Goal: Task Accomplishment & Management: Manage account settings

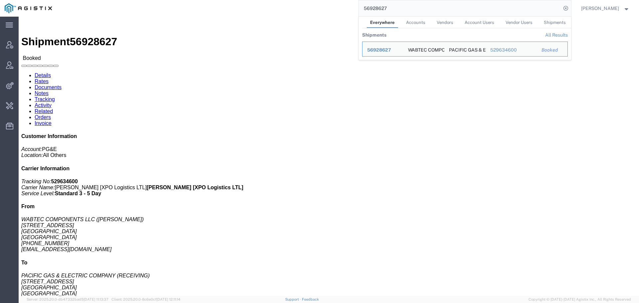
drag, startPoint x: 422, startPoint y: 6, endPoint x: 354, endPoint y: 7, distance: 68.2
click at [354, 7] on div "56928627 Everywhere Accounts Vendors Account Users Vendor Users Shipments Shipm…" at bounding box center [314, 8] width 514 height 17
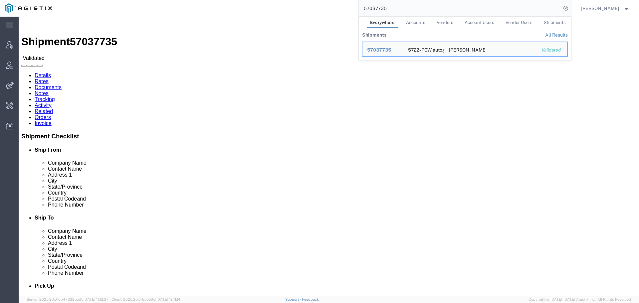
click link "Activity"
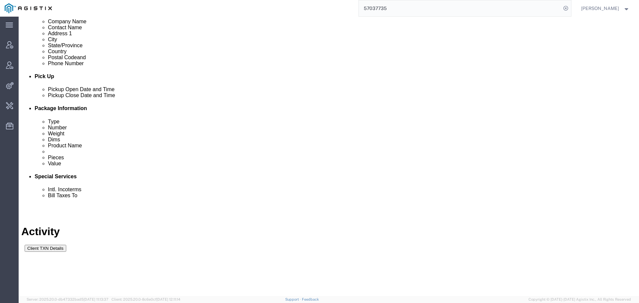
scroll to position [239, 0]
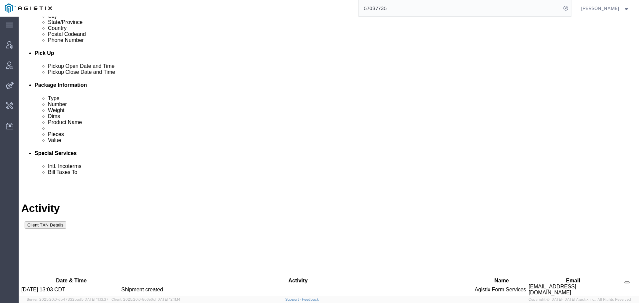
click at [29, 38] on div "Details Rates Documents Notes Tracking Activity Related Orders Invoice Shipment…" at bounding box center [328, 1] width 615 height 323
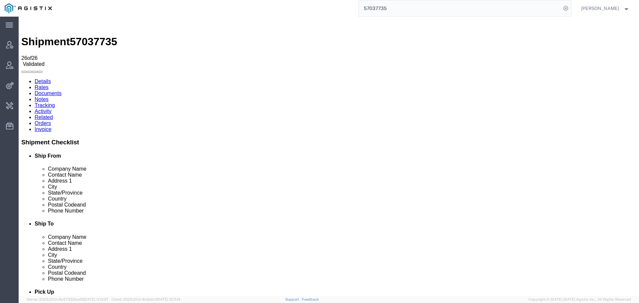
click link "Activity"
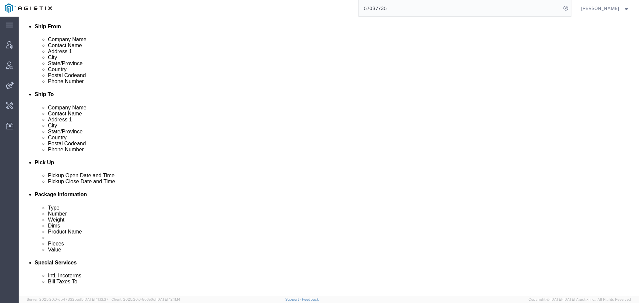
scroll to position [239, 0]
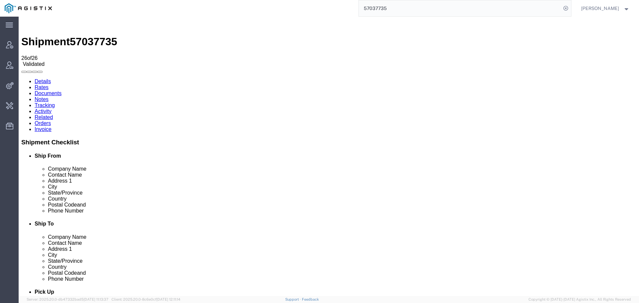
click at [403, 5] on input "57037735" at bounding box center [460, 8] width 202 height 16
type input "49698740"
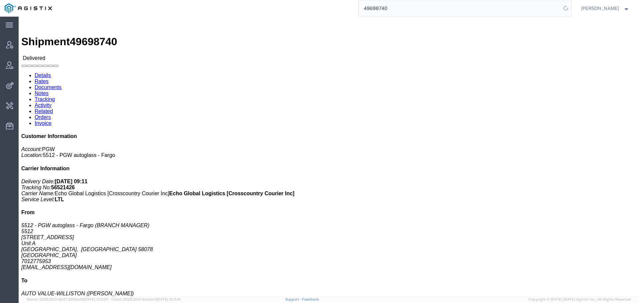
click link "Activity"
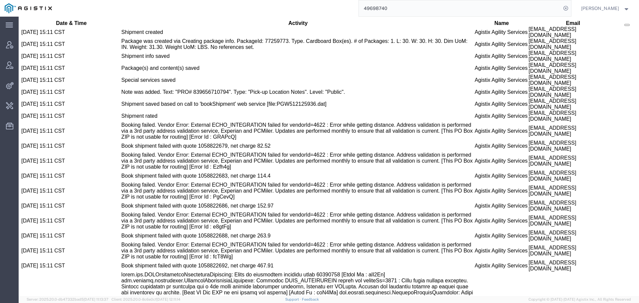
scroll to position [494, 0]
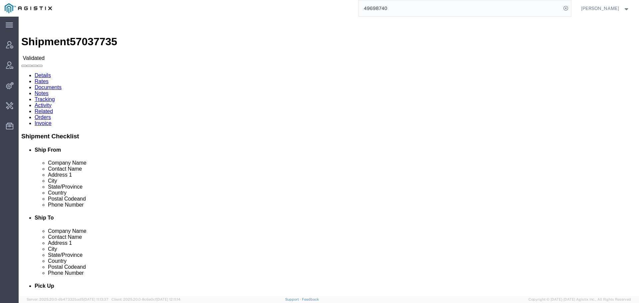
drag, startPoint x: 127, startPoint y: 79, endPoint x: 164, endPoint y: 85, distance: 37.5
click div "Ship To SAM'S RIVERSIDE (Brent) 805 SE 30TH DES MOINES, IA 50302 United States …"
copy address "805 SE 30TH DES MOINES, IA"
click link "Activity"
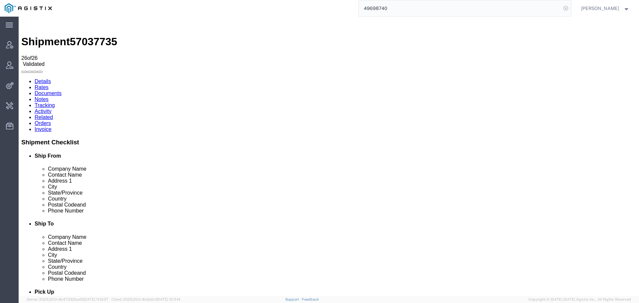
click at [570, 7] on icon at bounding box center [565, 8] width 9 height 9
click at [566, 10] on form at bounding box center [566, 8] width 11 height 17
click at [569, 9] on icon at bounding box center [565, 8] width 9 height 9
type input "offline@pgw"
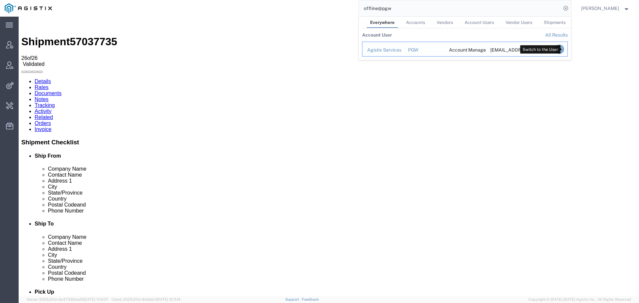
click at [564, 48] on icon "Search Results" at bounding box center [558, 49] width 9 height 9
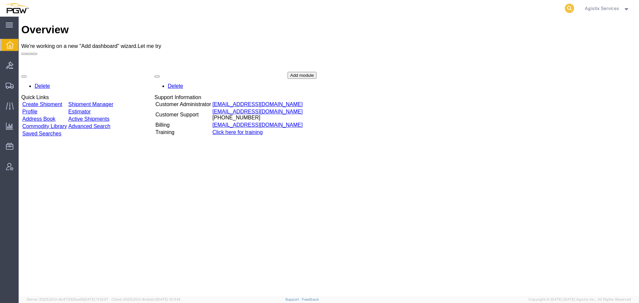
click at [565, 6] on icon at bounding box center [569, 8] width 9 height 9
paste input "57037735"
type input "57037735"
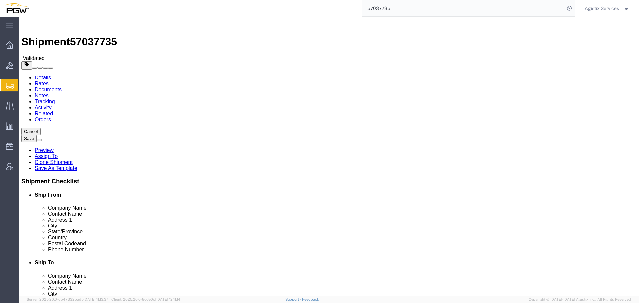
select select "28481"
select select
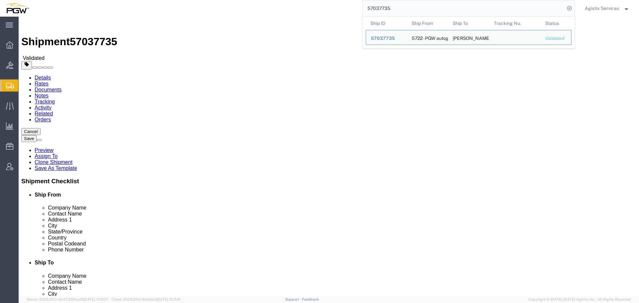
click input "50302"
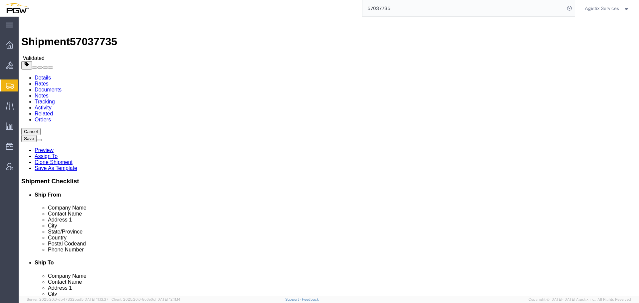
type input "50317"
click link "Activity"
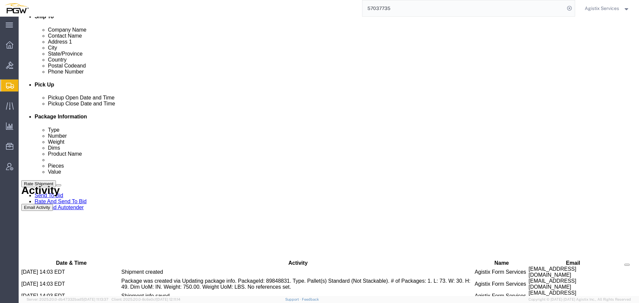
scroll to position [260, 0]
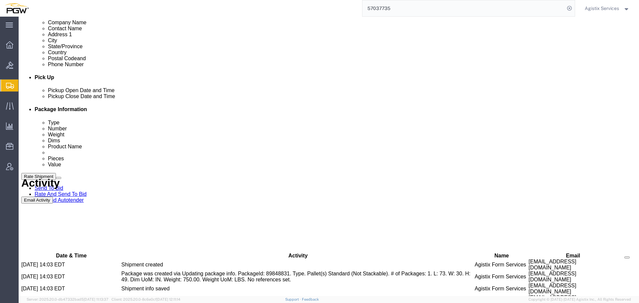
click at [56, 180] on button "Rate Shipment" at bounding box center [38, 176] width 35 height 7
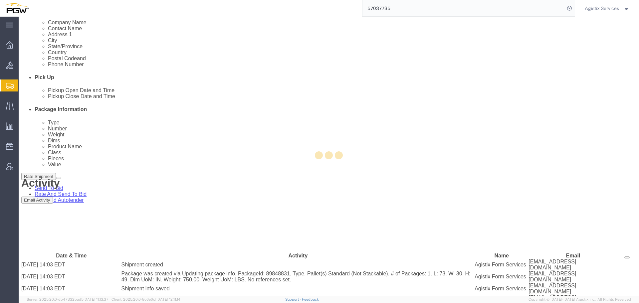
select select "28481"
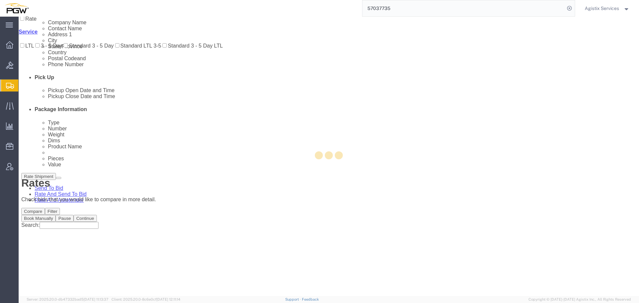
scroll to position [0, 0]
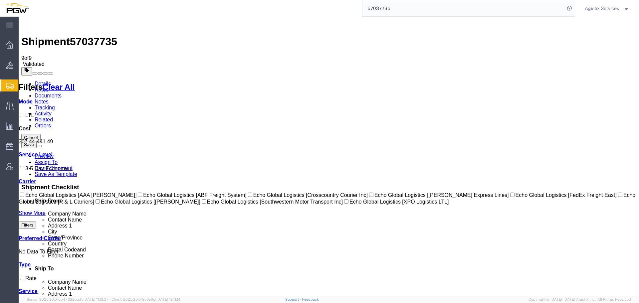
click at [46, 81] on link "Details" at bounding box center [43, 84] width 16 height 6
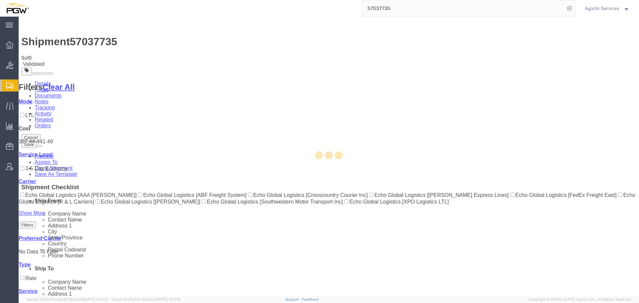
select select "28481"
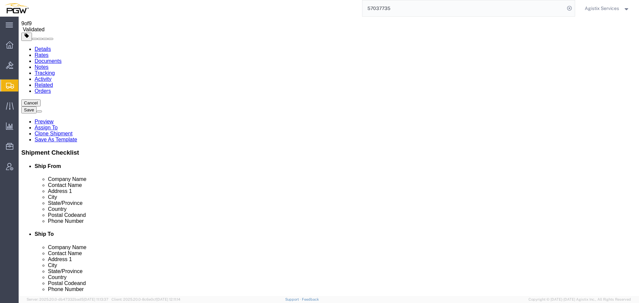
scroll to position [20, 0]
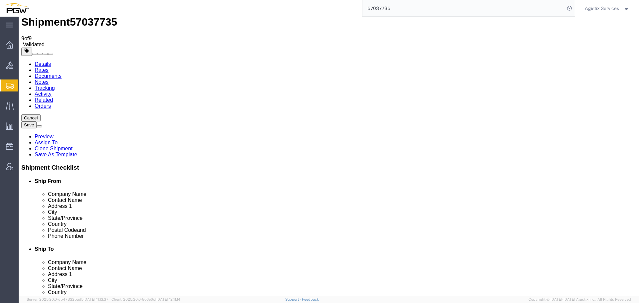
click button "Rate Shipment"
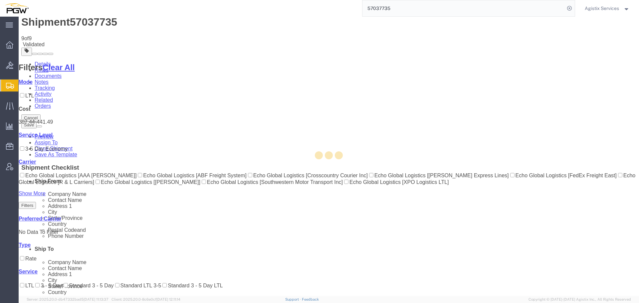
scroll to position [0, 0]
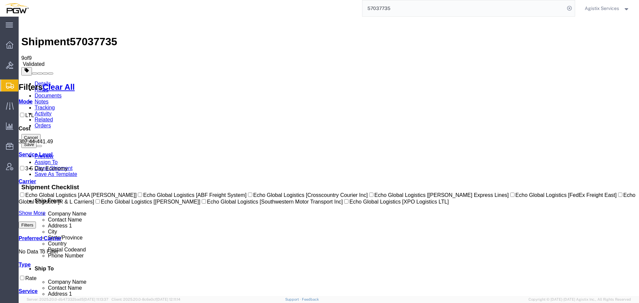
click at [41, 81] on link "Details" at bounding box center [43, 84] width 16 height 6
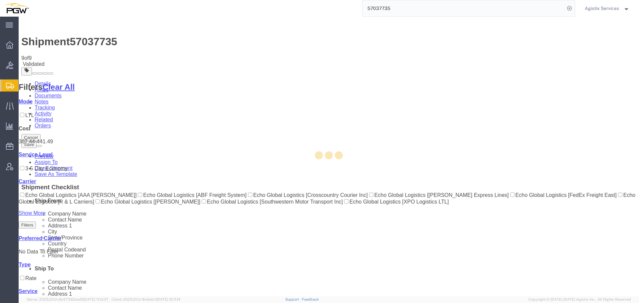
select select "28481"
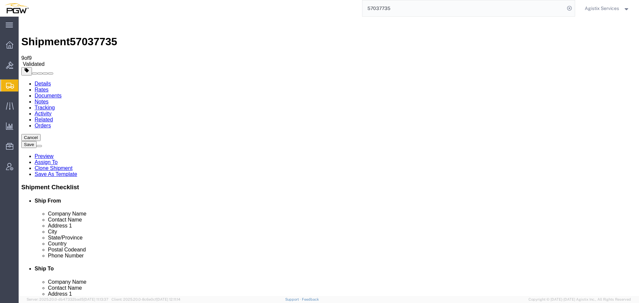
click link "Rates"
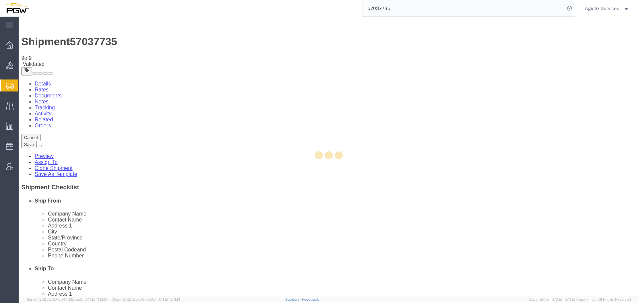
select select "28481"
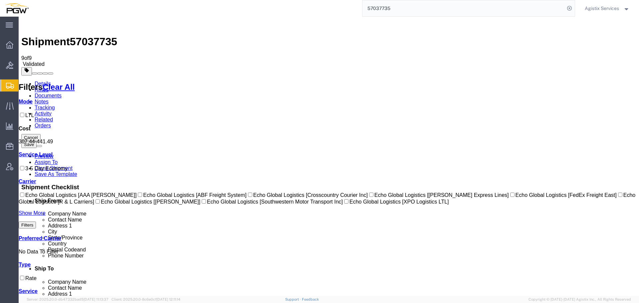
click at [24, 81] on div "Details Rates Documents Notes Tracking Activity Related Orders Cancel Save Prev…" at bounding box center [328, 239] width 615 height 316
click at [38, 81] on link "Details" at bounding box center [43, 84] width 16 height 6
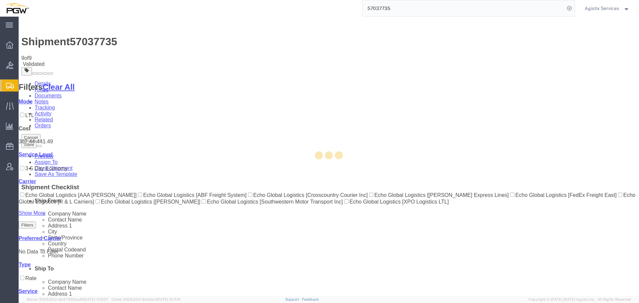
select select "28481"
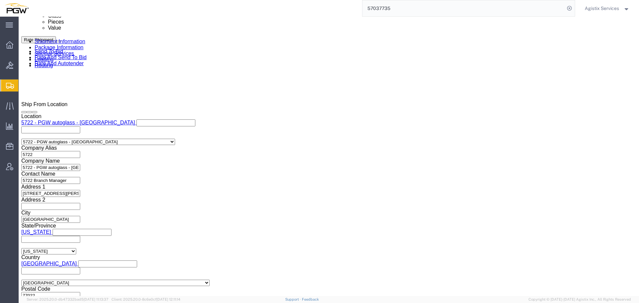
scroll to position [398, 0]
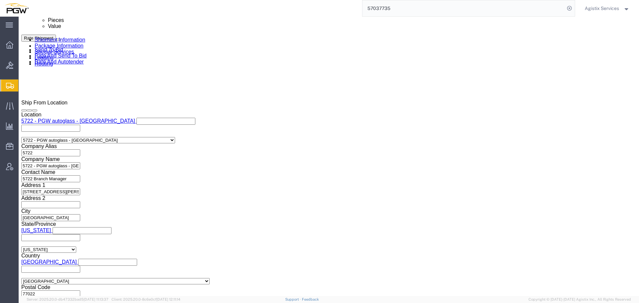
click select "Select Account Type Activity ID Airline Appointment Number ASN Batch Request # …"
click div "Shipping Mode (Optional) Add another leg"
drag, startPoint x: 118, startPoint y: 117, endPoint x: 80, endPoint y: 121, distance: 38.8
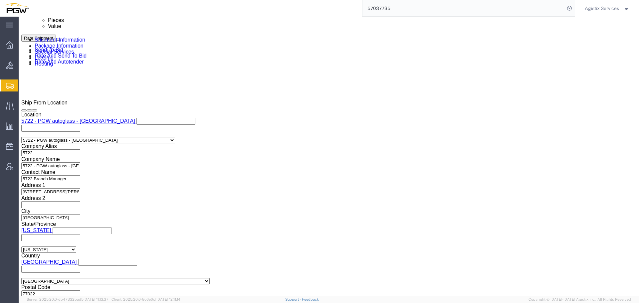
click div "Select Account Type Activity ID Airline Appointment Number ASN Batch Request # …"
click input "text"
paste input "57037735"
type input "57037735"
click select "Select Account Type Activity ID Airline Appointment Number ASN Batch Request # …"
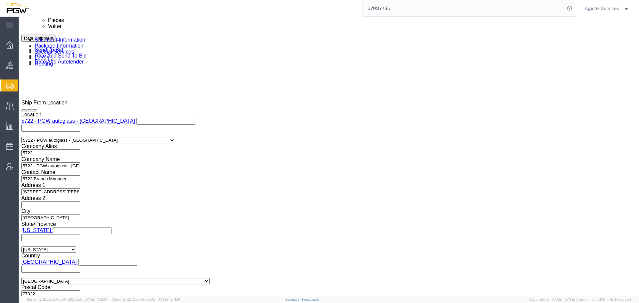
select select "BOL"
click select "Select Account Type Activity ID Airline Appointment Number ASN Batch Request # …"
select select "PURCHORD"
click select "Select Account Type Activity ID Airline Appointment Number ASN Batch Request # …"
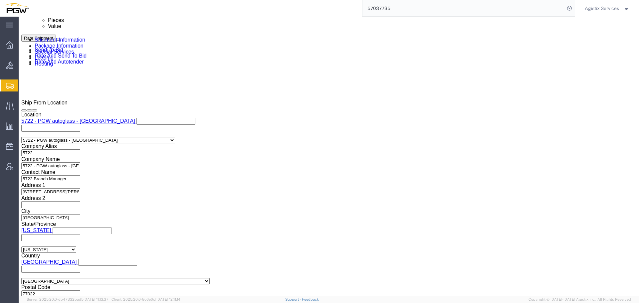
drag, startPoint x: 276, startPoint y: 115, endPoint x: 221, endPoint y: 119, distance: 55.1
click div "Select Account Type Activity ID Airline Appointment Number ASN Batch Request # …"
drag, startPoint x: 112, startPoint y: 119, endPoint x: 80, endPoint y: 119, distance: 32.9
click div "Select Account Type Activity ID Airline Appointment Number ASN Batch Request # …"
paste input "722-164027"
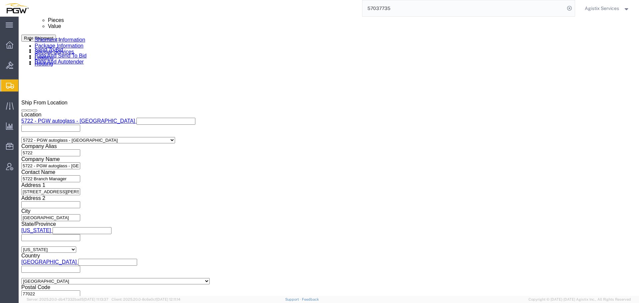
type input "722-1640275"
click icon "button"
click button "Rate Shipment"
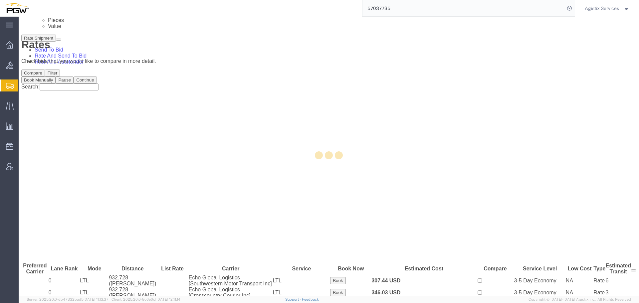
scroll to position [0, 0]
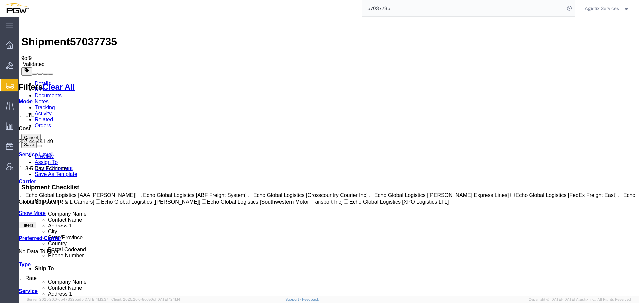
click at [44, 81] on link "Details" at bounding box center [43, 84] width 16 height 6
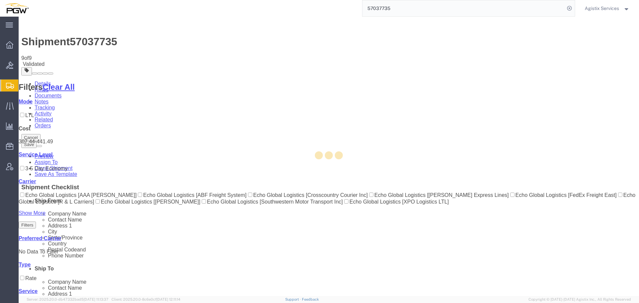
select select "28481"
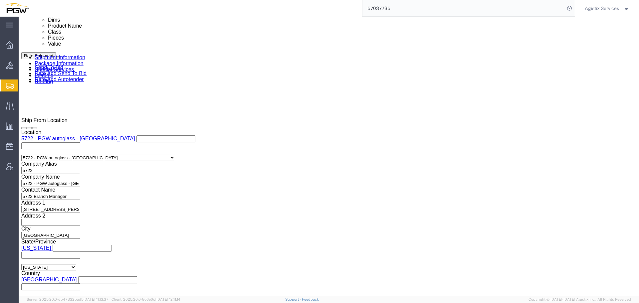
scroll to position [391, 0]
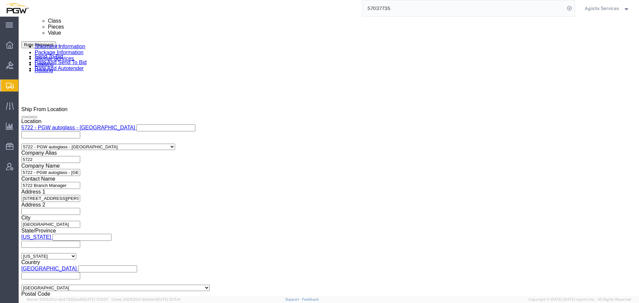
drag, startPoint x: 279, startPoint y: 126, endPoint x: 223, endPoint y: 125, distance: 56.2
click div "Select Account Type Activity ID Airline Appointment Number ASN Batch Request # …"
drag, startPoint x: 101, startPoint y: 125, endPoint x: 67, endPoint y: 126, distance: 33.6
click div "Select Account Type Activity ID Airline Appointment Number ASN Batch Request # …"
click input "text"
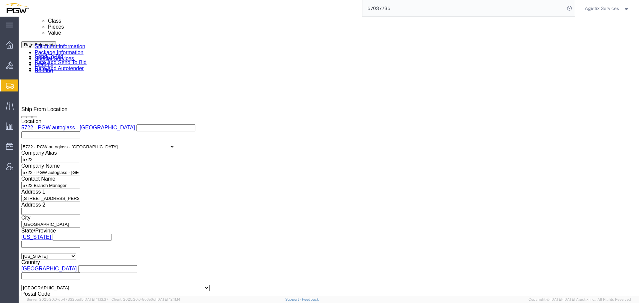
paste input "722-1640275"
type input "722-1640275"
click select "Select Account Type Activity ID Airline Appointment Number ASN Batch Request # …"
select select "GENERAL"
click select "Select Account Type Activity ID Airline Appointment Number ASN Batch Request # …"
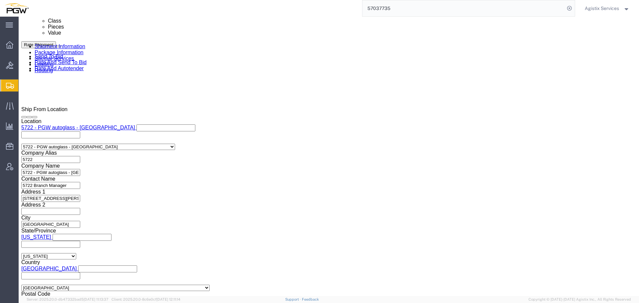
drag, startPoint x: 280, startPoint y: 123, endPoint x: 231, endPoint y: 124, distance: 48.9
click div "Select Account Type Activity ID Airline Appointment Number ASN Batch Request # …"
drag, startPoint x: 117, startPoint y: 123, endPoint x: 68, endPoint y: 123, distance: 49.6
click div "Select Account Type Activity ID Airline Appointment Number ASN Batch Request # …"
paste input "5703773"
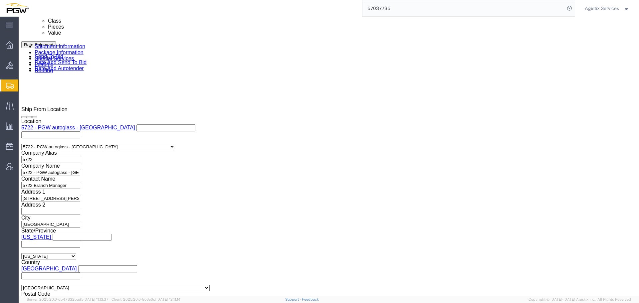
type input "57037735"
click select "Select Account Type Activity ID Airline Appointment Number ASN Batch Request # …"
select select "BOL"
click select "Select Account Type Activity ID Airline Appointment Number ASN Batch Request # …"
click button "button"
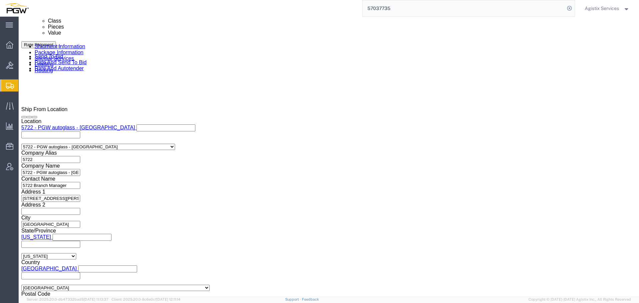
click button "Rate Shipment"
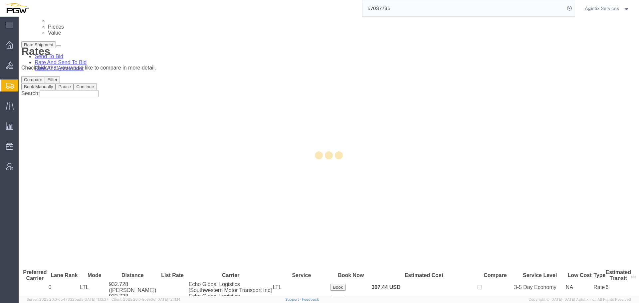
scroll to position [0, 0]
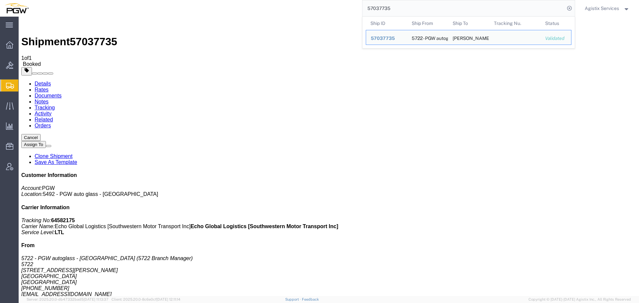
drag, startPoint x: 438, startPoint y: 12, endPoint x: 341, endPoint y: 12, distance: 96.5
click at [341, 12] on div "57037735 Ship ID Ship From Ship To Tracking Nu. Status Ship ID 57037735 Ship Fr…" at bounding box center [304, 8] width 542 height 17
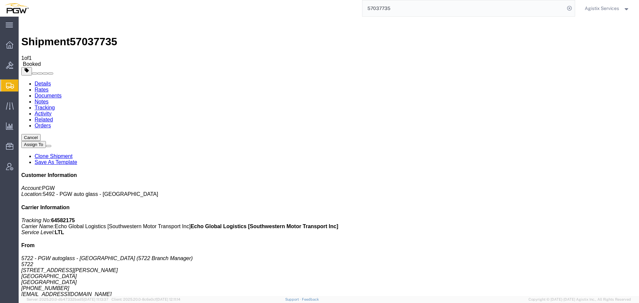
paste input "968"
type input "57037968"
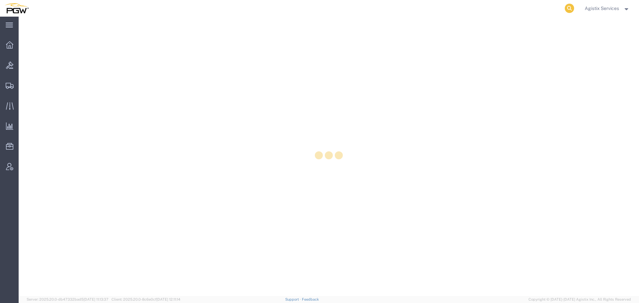
click at [570, 8] on icon at bounding box center [569, 8] width 9 height 9
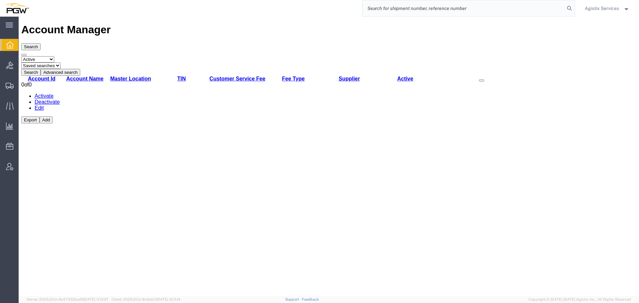
paste input "49698740"
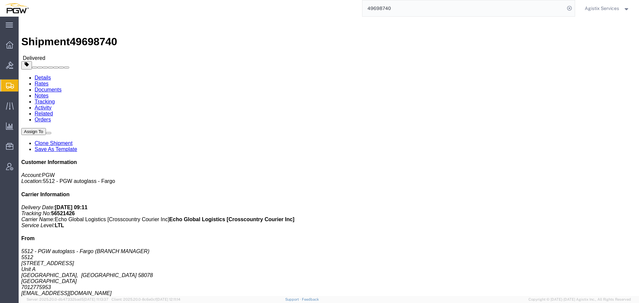
click link "Activity"
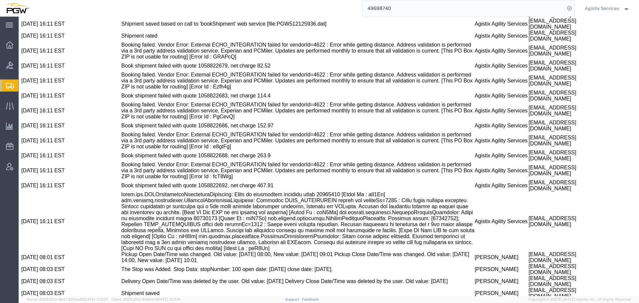
scroll to position [572, 0]
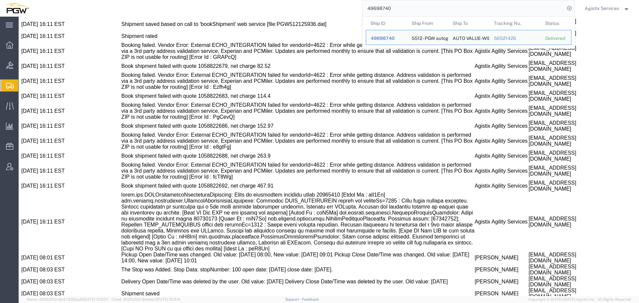
drag, startPoint x: 395, startPoint y: 6, endPoint x: 339, endPoint y: 6, distance: 55.9
click at [339, 6] on div "49698740 Ship ID Ship From Ship To Tracking Nu. Status Ship ID 49698740 Ship Fr…" at bounding box center [304, 8] width 542 height 17
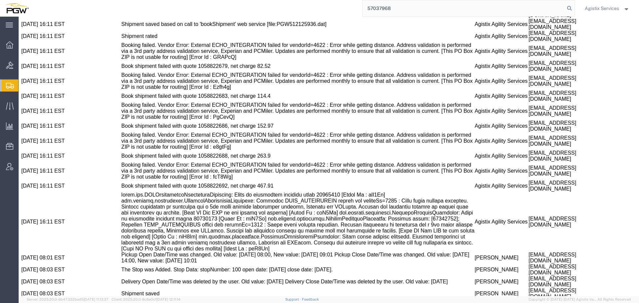
type input "57037968"
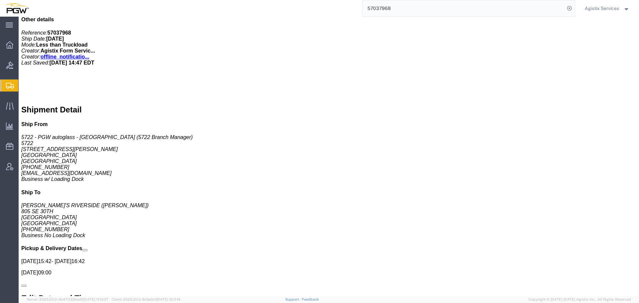
scroll to position [282, 0]
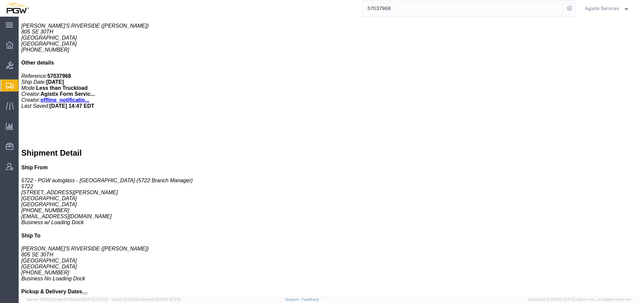
click link "Details"
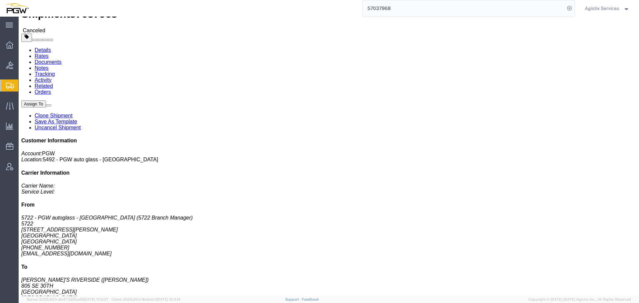
scroll to position [24, 0]
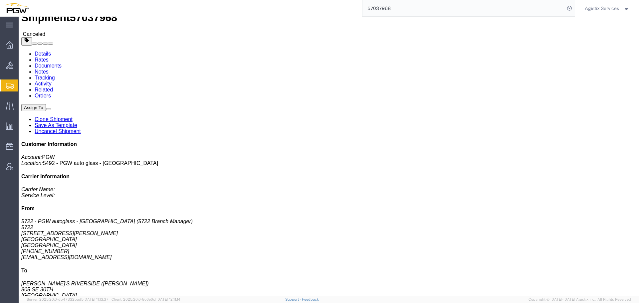
click link "Activity"
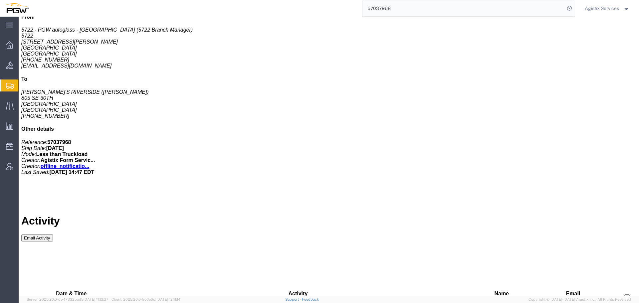
scroll to position [283, 0]
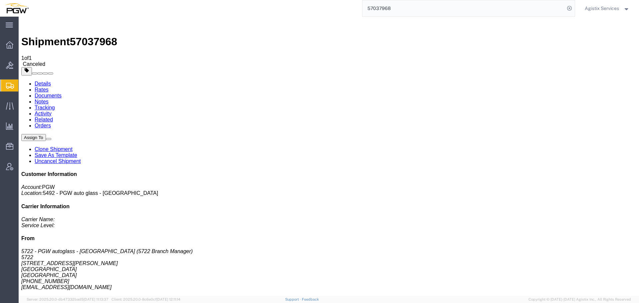
drag, startPoint x: 534, startPoint y: 208, endPoint x: 516, endPoint y: 208, distance: 18.0
click at [516, 208] on div "Customer Information Account: PGW Location: 5492 - PGW auto glass - Des Moines …" at bounding box center [328, 283] width 615 height 225
click at [3, 86] on div at bounding box center [9, 86] width 19 height 12
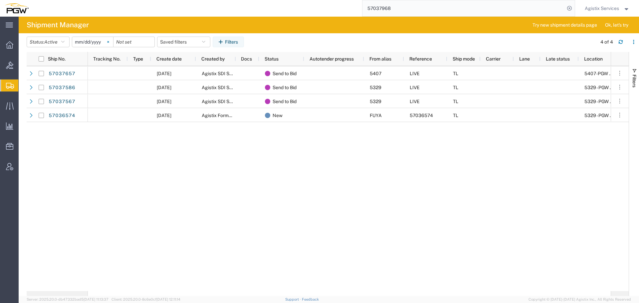
click at [108, 39] on svg-icon at bounding box center [108, 42] width 10 height 10
click at [230, 42] on button "Filters" at bounding box center [228, 42] width 31 height 11
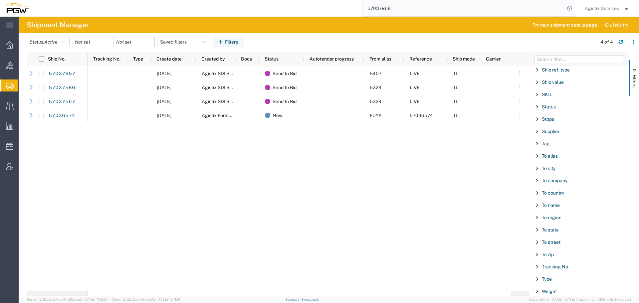
scroll to position [583, 0]
click at [554, 242] on span "To street" at bounding box center [551, 240] width 19 height 5
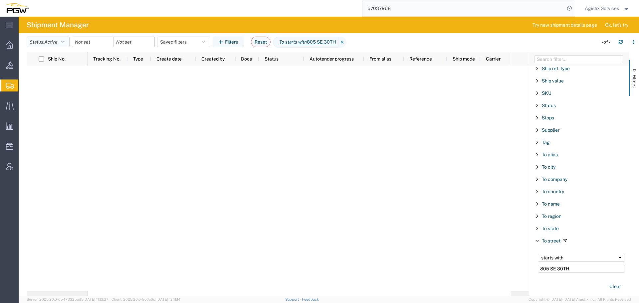
type input "805 SE 30TH"
click at [67, 38] on button "Status: Active" at bounding box center [48, 42] width 43 height 11
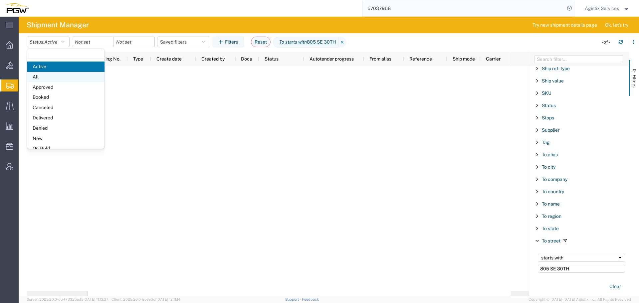
click at [52, 75] on span "All" at bounding box center [66, 77] width 78 height 10
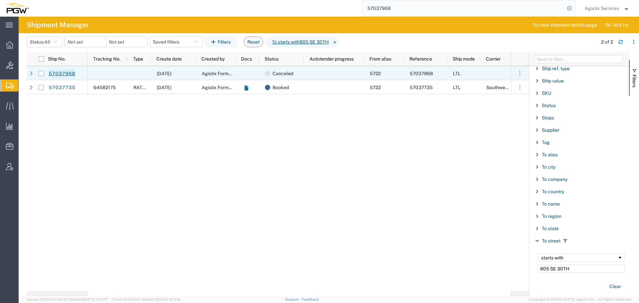
click at [69, 73] on link "57037968" at bounding box center [61, 74] width 27 height 11
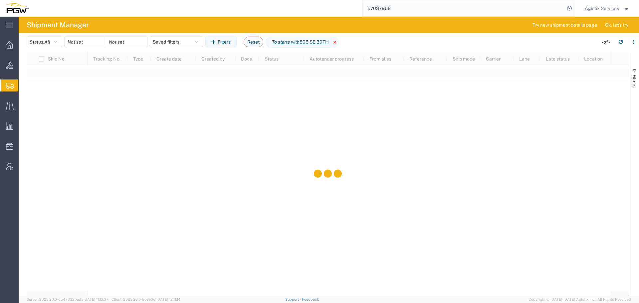
click at [339, 42] on icon at bounding box center [335, 42] width 8 height 11
click at [220, 45] on button "Filters" at bounding box center [220, 42] width 31 height 11
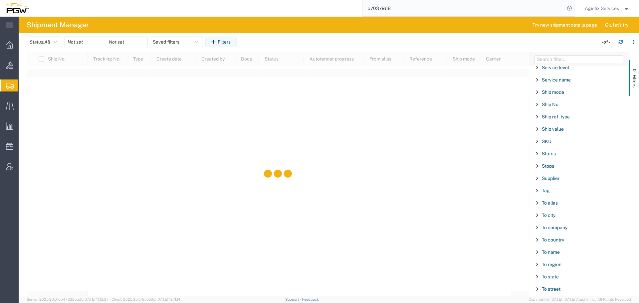
scroll to position [535, 0]
click at [550, 200] on span "To alias" at bounding box center [550, 202] width 16 height 5
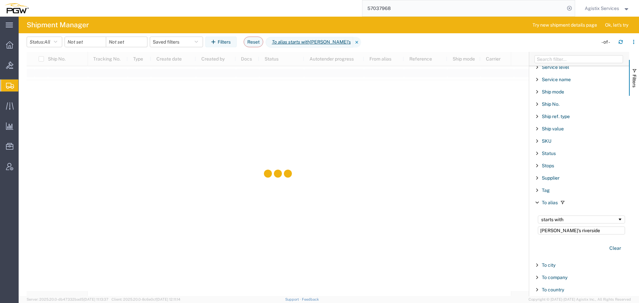
type input "sam's riverside"
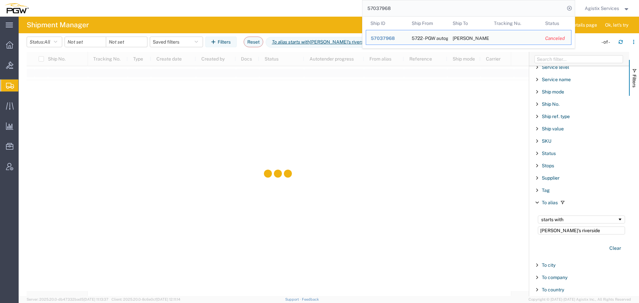
drag, startPoint x: 396, startPoint y: 7, endPoint x: 341, endPoint y: 7, distance: 55.6
click at [341, 7] on div "57037968 Ship ID Ship From Ship To Tracking Nu. Status Ship ID 57037968 Ship Fr…" at bounding box center [304, 8] width 542 height 17
paste input "735"
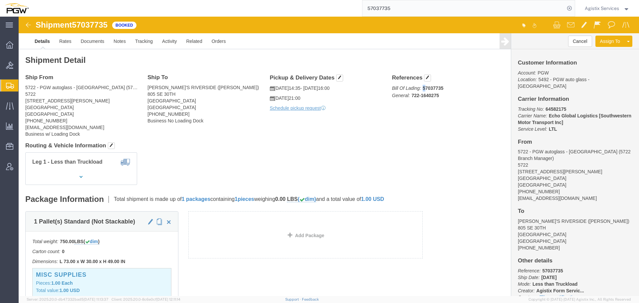
drag, startPoint x: 421, startPoint y: 70, endPoint x: 403, endPoint y: 72, distance: 18.7
click b "57037735"
copy b "57037735"
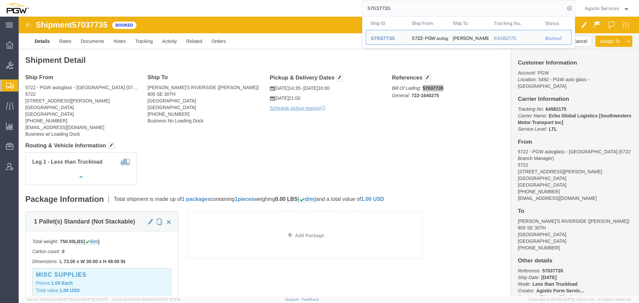
click at [424, 6] on input "57037735" at bounding box center [463, 8] width 202 height 16
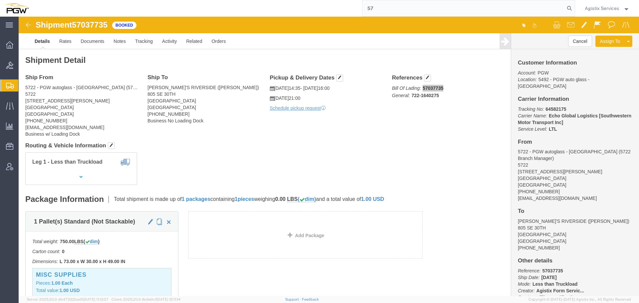
type input "5"
click at [427, 6] on input "722-1640275" at bounding box center [463, 8] width 202 height 16
click at [423, 13] on input "722-1640275" at bounding box center [463, 8] width 202 height 16
type input "722-164027"
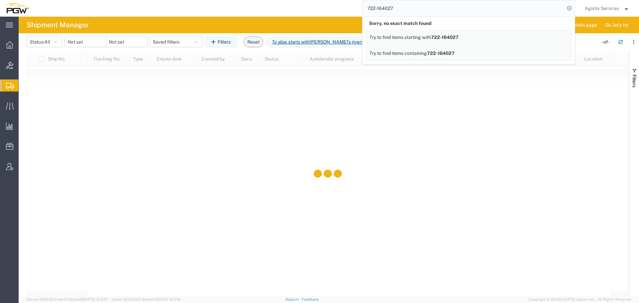
click at [372, 42] on icon at bounding box center [376, 42] width 8 height 11
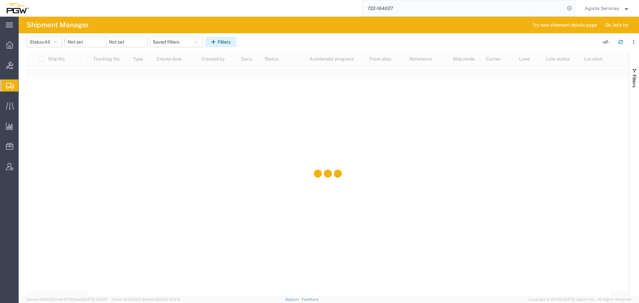
click at [222, 40] on button "Filters" at bounding box center [220, 42] width 31 height 11
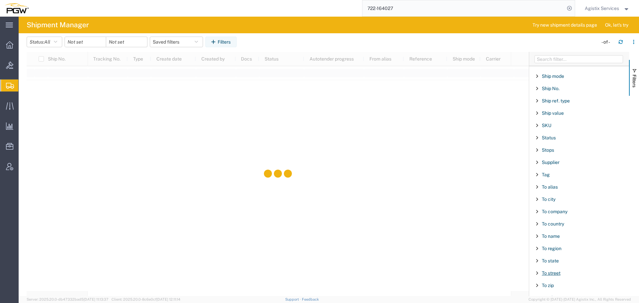
scroll to position [548, 0]
click at [551, 273] on span "To street" at bounding box center [551, 275] width 19 height 5
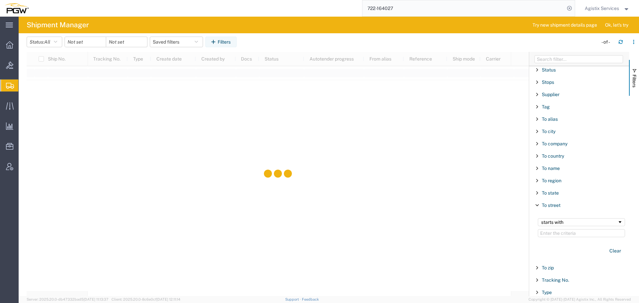
scroll to position [614, 0]
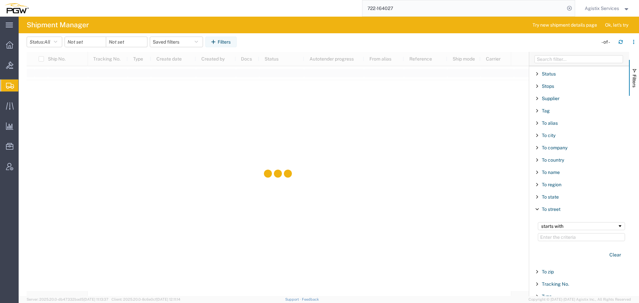
type input "57037735"
drag, startPoint x: 570, startPoint y: 237, endPoint x: 513, endPoint y: 237, distance: 56.6
click at [513, 237] on div "Ship No. Tracking No. Type Create date Created by Docs Status Autotender progre…" at bounding box center [333, 174] width 612 height 244
click at [12, 83] on icon at bounding box center [10, 86] width 8 height 6
drag, startPoint x: 398, startPoint y: 9, endPoint x: 327, endPoint y: 10, distance: 70.5
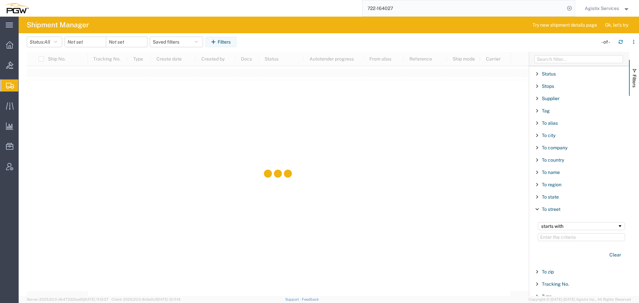
click at [327, 10] on div "722-164027" at bounding box center [304, 8] width 542 height 17
paste input "57037735"
type input "57037735"
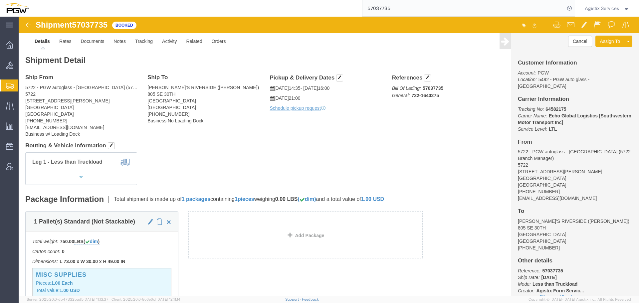
click at [16, 85] on div at bounding box center [9, 86] width 19 height 12
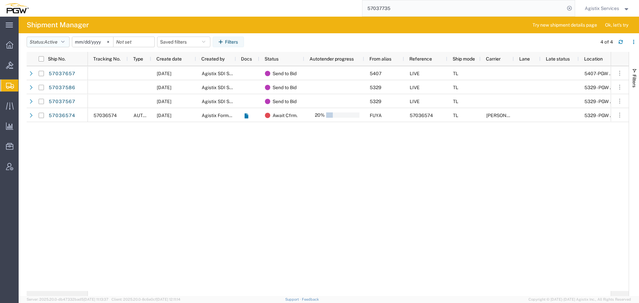
click at [65, 41] on icon "button" at bounding box center [62, 42] width 3 height 5
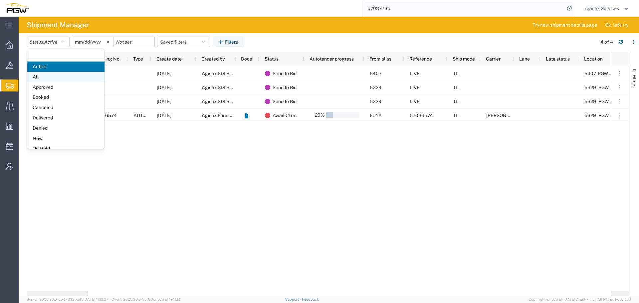
click at [48, 77] on span "All" at bounding box center [66, 77] width 78 height 10
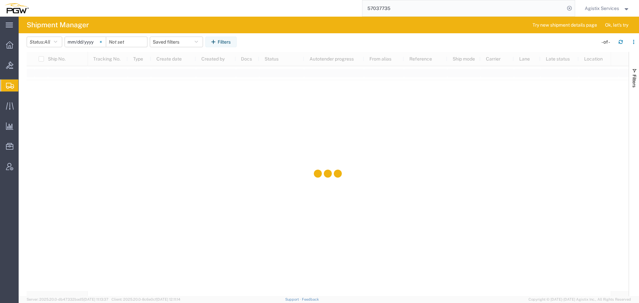
click at [102, 39] on svg-icon at bounding box center [101, 42] width 10 height 10
click at [213, 39] on button "Filters" at bounding box center [220, 42] width 31 height 11
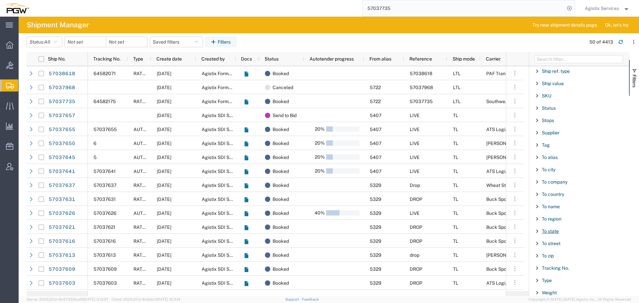
scroll to position [580, 0]
click at [550, 243] on span "To street" at bounding box center [551, 243] width 19 height 5
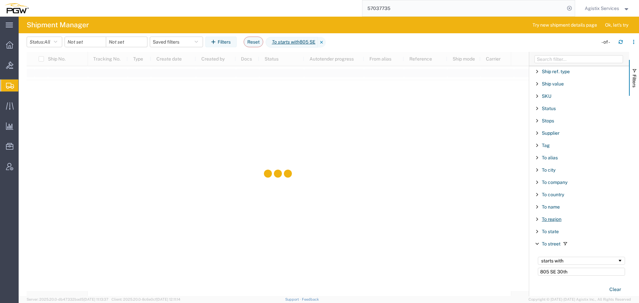
type input "805 SE 30th"
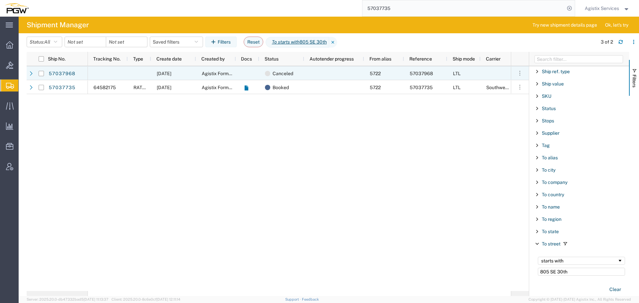
click at [84, 69] on div "57037968" at bounding box center [68, 73] width 40 height 14
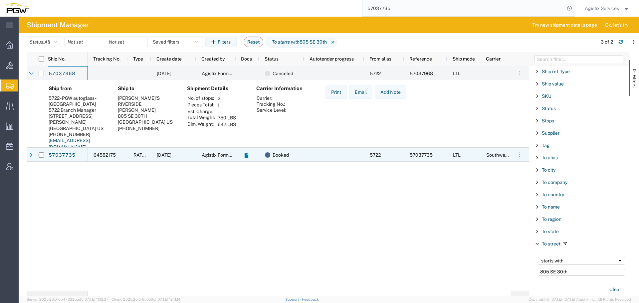
click at [82, 154] on div "57037735" at bounding box center [68, 155] width 40 height 14
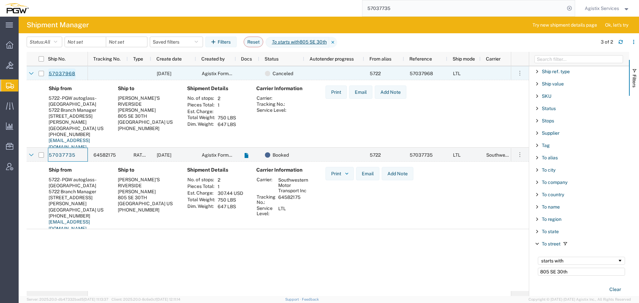
click at [59, 73] on link "57037968" at bounding box center [61, 74] width 27 height 11
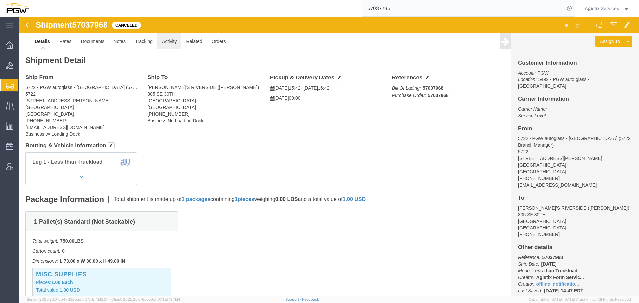
click link "Activity"
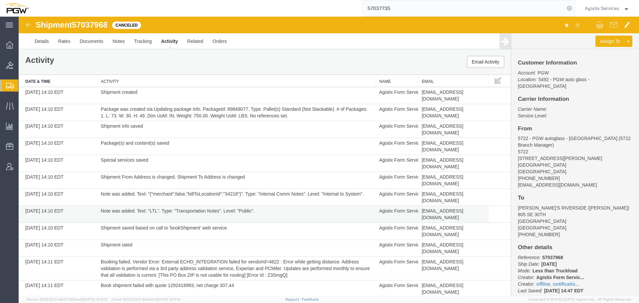
scroll to position [283, 0]
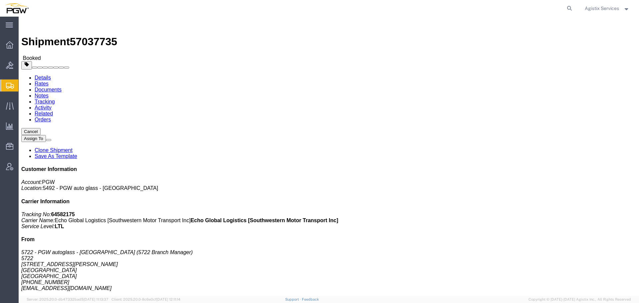
click link "Activity"
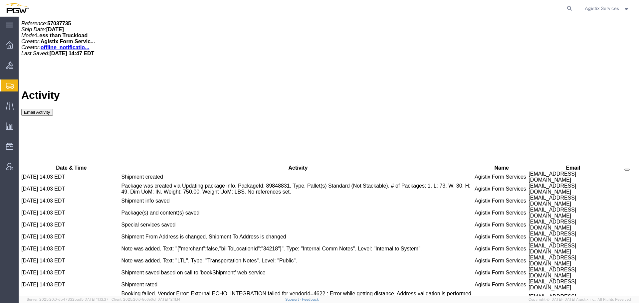
scroll to position [347, 0]
click at [563, 5] on agx-global-search at bounding box center [468, 8] width 213 height 17
click at [568, 8] on icon at bounding box center [569, 8] width 9 height 9
paste input "57037300"
type input "57037300"
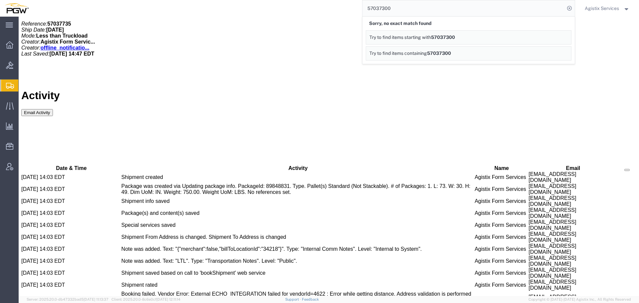
click at [606, 3] on div "Agistix Services" at bounding box center [607, 8] width 55 height 17
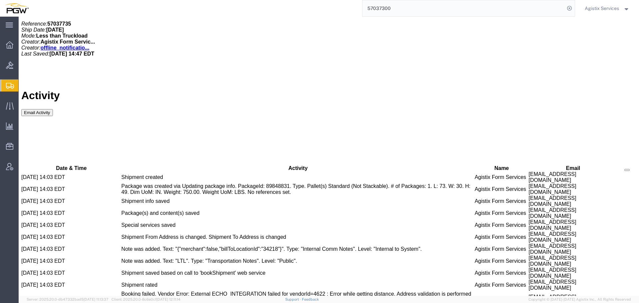
click at [604, 11] on span "Agistix Services" at bounding box center [602, 8] width 34 height 7
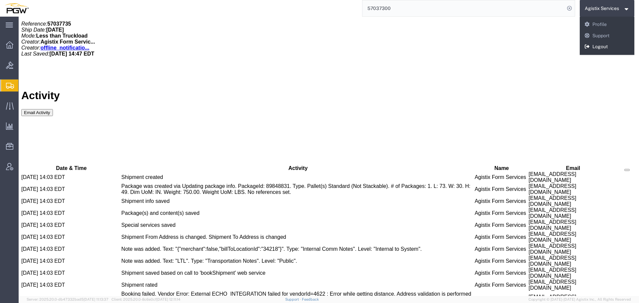
drag, startPoint x: 603, startPoint y: 45, endPoint x: 584, endPoint y: 28, distance: 25.0
click at [603, 45] on link "Logout" at bounding box center [607, 46] width 55 height 11
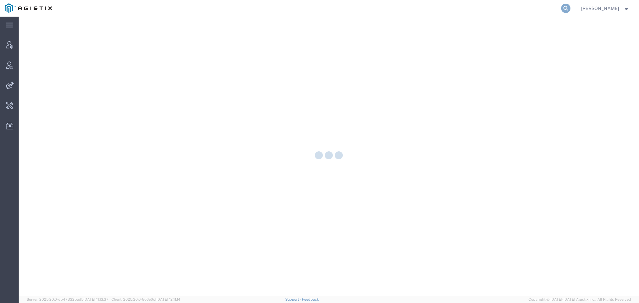
click at [570, 8] on icon at bounding box center [565, 8] width 9 height 9
paste input "57037300"
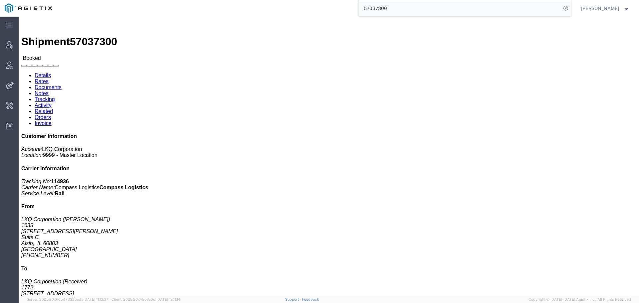
click link "Activity"
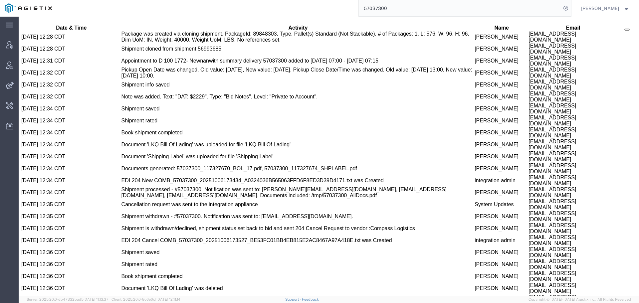
scroll to position [493, 0]
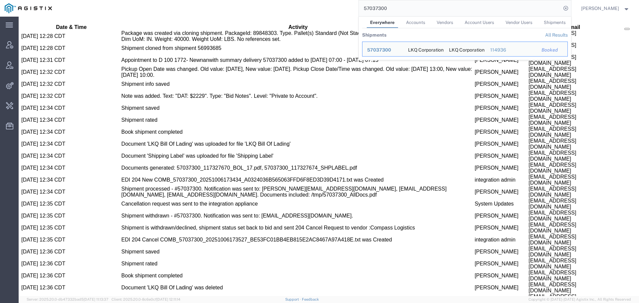
click at [325, 13] on div "57037300 Everywhere Accounts Vendors Account Users Vendor Users Shipments Shipm…" at bounding box center [314, 8] width 514 height 17
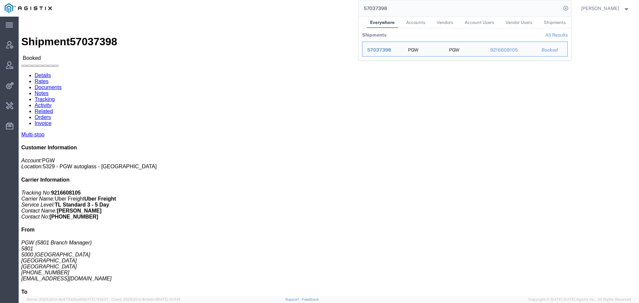
drag, startPoint x: 420, startPoint y: 10, endPoint x: 352, endPoint y: 10, distance: 67.2
click at [352, 10] on div "57037398 Everywhere Accounts Vendors Account Users Vendor Users Shipments Shipm…" at bounding box center [314, 8] width 514 height 17
paste input "72"
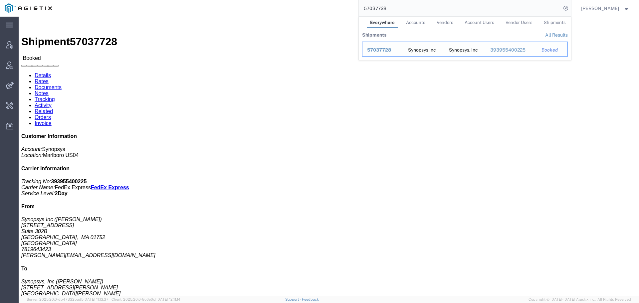
click at [387, 50] on span "57037728" at bounding box center [379, 49] width 24 height 5
click at [481, 7] on input "57037728" at bounding box center [460, 8] width 202 height 16
paste input "8901"
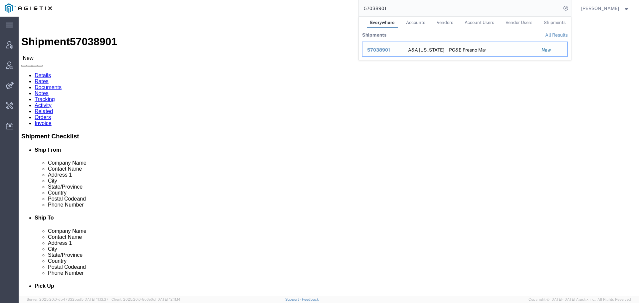
click at [381, 48] on span "57038901" at bounding box center [378, 49] width 23 height 5
drag, startPoint x: 377, startPoint y: 11, endPoint x: 364, endPoint y: 12, distance: 13.7
click at [364, 12] on form "57038901 Everywhere Accounts Vendors Account Users Vendor Users Shipments Shipm…" at bounding box center [464, 8] width 213 height 17
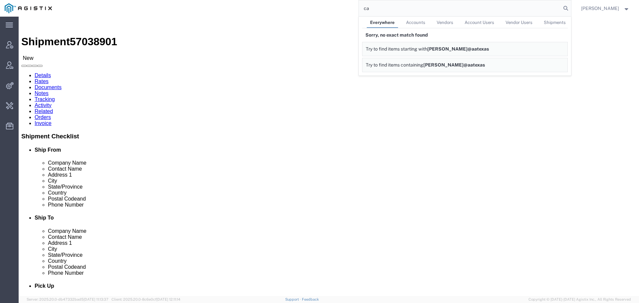
type input "c"
type input "a"
click at [410, 9] on input "A&A texas" at bounding box center [460, 8] width 202 height 16
drag, startPoint x: 422, startPoint y: 9, endPoint x: 365, endPoint y: 11, distance: 56.9
click at [365, 11] on input "A&A texas capital" at bounding box center [460, 8] width 202 height 16
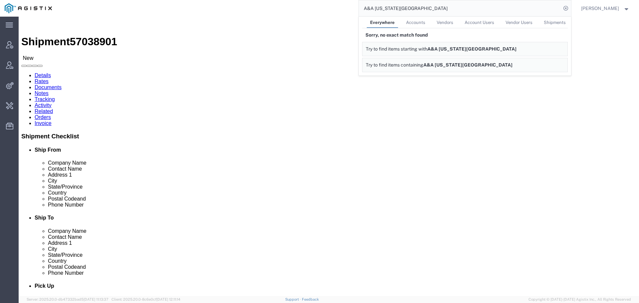
drag, startPoint x: 47, startPoint y: 85, endPoint x: 8, endPoint y: 79, distance: 40.0
click address "A&A Texas Capital (Casey Durden) 1700 Enterprise Dr Crockett, TX 75835 United S…"
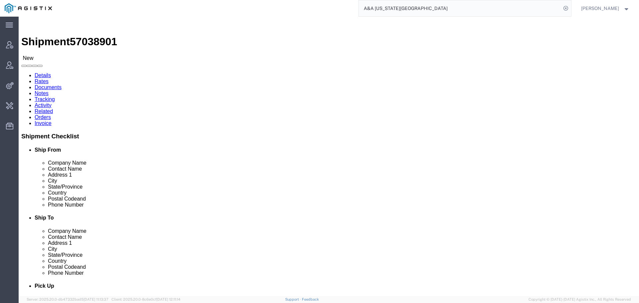
click at [414, 3] on input "A&A texas capital" at bounding box center [460, 8] width 202 height 16
paste input "1700 Enterprise Dr Crockett, TX 75835"
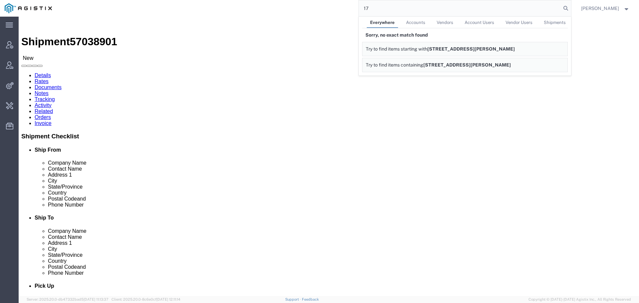
type input "1"
drag, startPoint x: 509, startPoint y: 8, endPoint x: 349, endPoint y: 6, distance: 160.1
click at [349, 6] on div "casey durden Everywhere Accounts Vendors Account Users Vendor Users Shipments S…" at bounding box center [314, 8] width 514 height 17
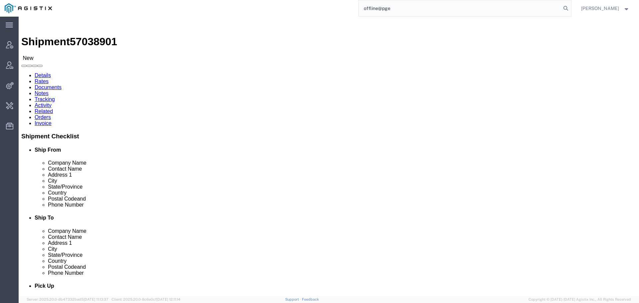
type input "offline@pge"
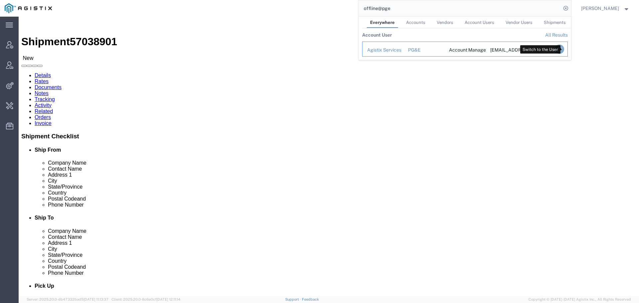
click at [563, 50] on icon "Search Results" at bounding box center [558, 49] width 9 height 9
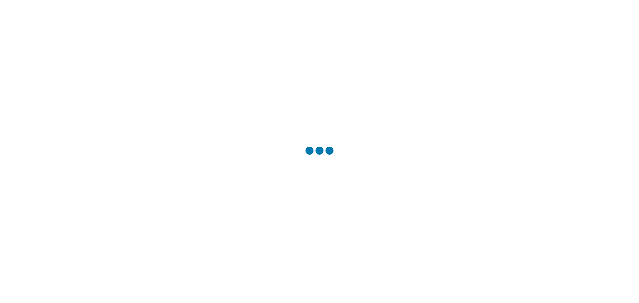
click at [397, 49] on div at bounding box center [319, 151] width 639 height 303
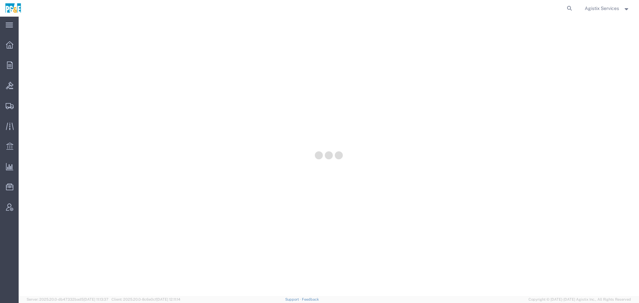
click at [628, 9] on strong "button" at bounding box center [627, 8] width 6 height 2
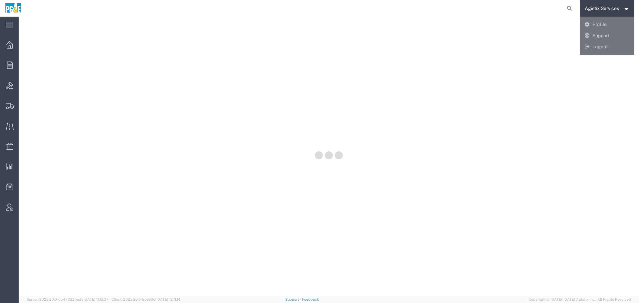
click at [605, 52] on div at bounding box center [329, 156] width 620 height 279
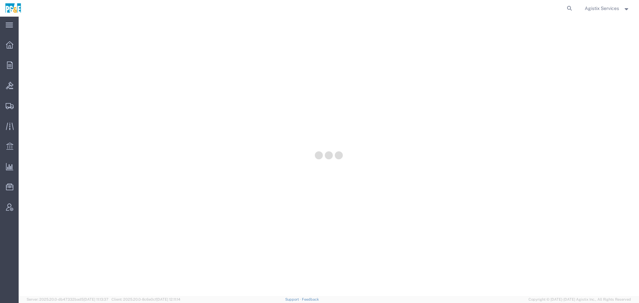
click at [617, 7] on span "Agistix Services" at bounding box center [602, 8] width 34 height 7
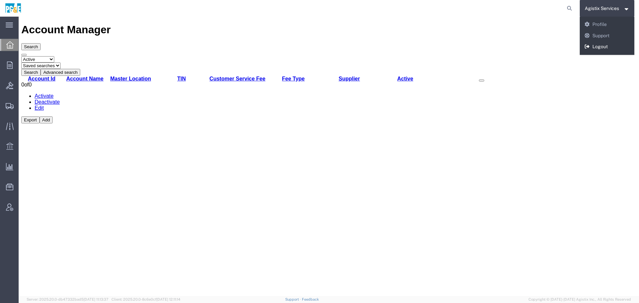
click at [603, 50] on link "Logout" at bounding box center [607, 46] width 55 height 11
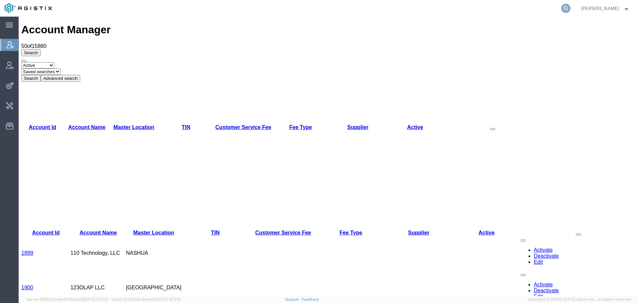
click at [569, 8] on icon at bounding box center [565, 8] width 9 height 9
type input "PG&E"
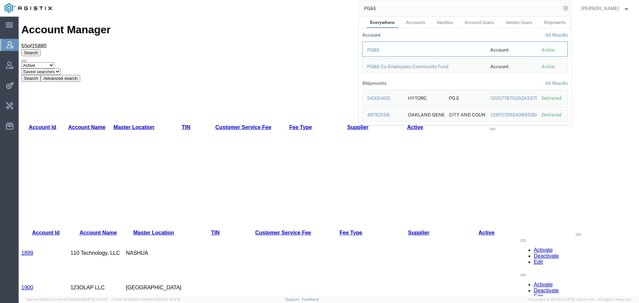
click at [377, 47] on div "PG&E" at bounding box center [424, 50] width 114 height 7
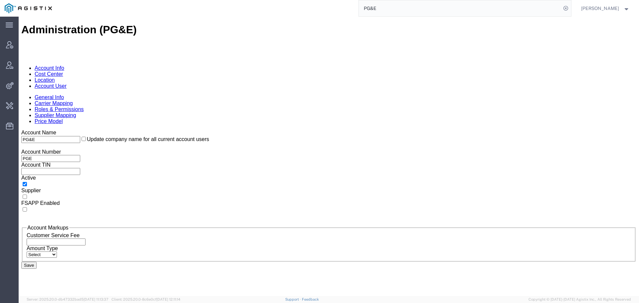
click at [55, 77] on link "Location" at bounding box center [45, 80] width 20 height 6
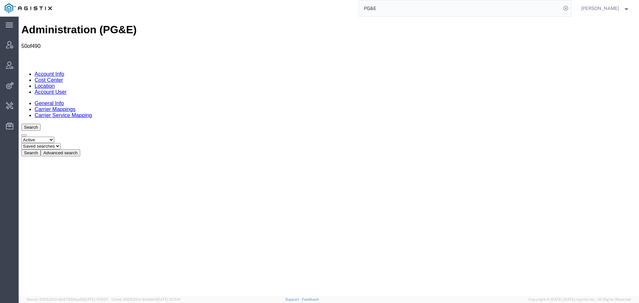
click at [41, 149] on button "Search" at bounding box center [30, 152] width 19 height 7
click at [80, 149] on button "Advanced search" at bounding box center [61, 152] width 40 height 7
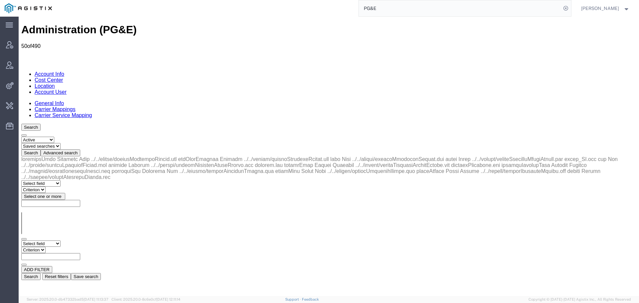
click at [53, 241] on select "Select field Address [GEOGRAPHIC_DATA] Location Name Location Num Master Locati…" at bounding box center [40, 244] width 39 height 6
select select "oneLineAddress"
click at [21, 241] on select "Select field Address [GEOGRAPHIC_DATA] Location Name Location Num Master Locati…" at bounding box center [40, 244] width 39 height 6
click at [61, 247] on select "Criterion contains does not contain is is blank is not blank starts with" at bounding box center [41, 250] width 40 height 6
select select "contains"
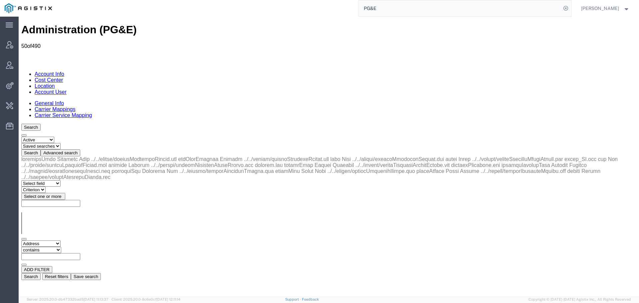
click at [61, 247] on select "Criterion contains does not contain is is blank is not blank starts with" at bounding box center [41, 250] width 40 height 6
click at [80, 253] on input "text" at bounding box center [50, 256] width 59 height 7
paste input "[STREET_ADDRESS]"
type input "2221"
click at [41, 273] on button "Search" at bounding box center [30, 276] width 19 height 7
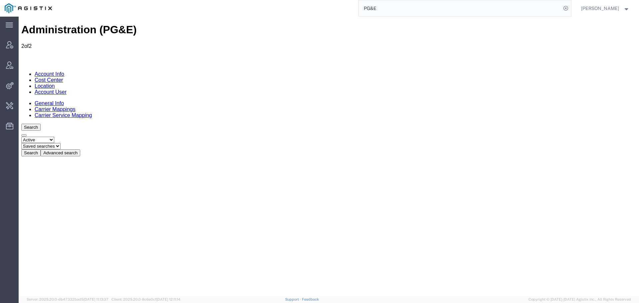
drag, startPoint x: 88, startPoint y: 96, endPoint x: 102, endPoint y: 95, distance: 14.7
click at [102, 156] on div "Location Name Address City State Zip Country Master Location Active Primary Con…" at bounding box center [328, 267] width 615 height 223
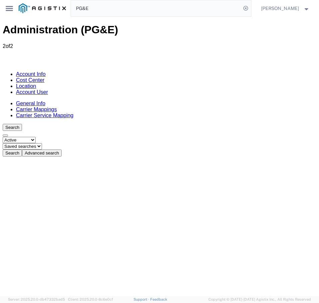
click at [269, 9] on span "[PERSON_NAME]" at bounding box center [280, 8] width 38 height 7
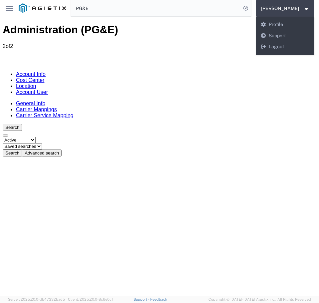
click at [241, 9] on input "PG&E" at bounding box center [156, 8] width 170 height 16
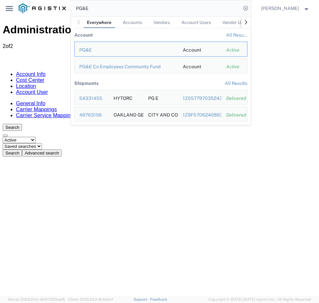
drag, startPoint x: 245, startPoint y: 9, endPoint x: 65, endPoint y: 10, distance: 180.3
click at [65, 10] on nav "PG&E Everywhere Accounts Vendors Account Users Vendor Users Shipments Account A…" at bounding box center [169, 8] width 300 height 17
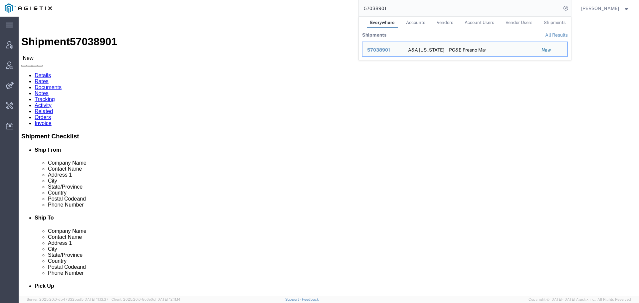
click div "Package Information Total shipment is made up of 2 packages containing 40 piece…"
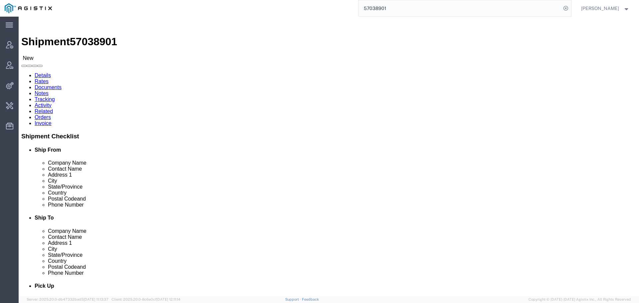
click p "Purchase Order: 3501424078 Sales Order: SO5259-2025"
copy b "3501424078"
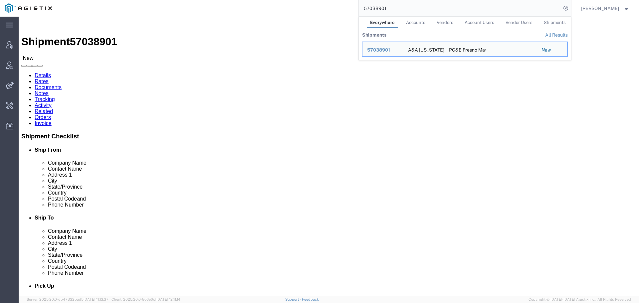
paste input "[STREET_ADDRESS]"
drag, startPoint x: 396, startPoint y: 15, endPoint x: 376, endPoint y: 15, distance: 20.0
click at [376, 15] on input "[STREET_ADDRESS]" at bounding box center [460, 8] width 202 height 16
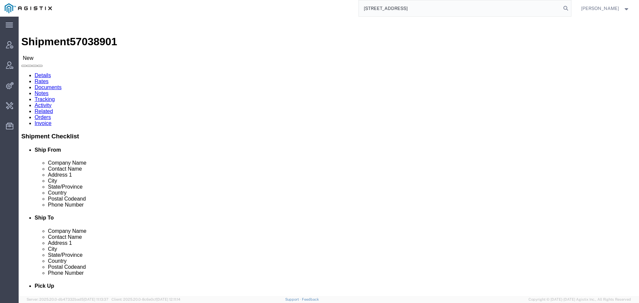
paste input "search"
drag, startPoint x: 419, startPoint y: 71, endPoint x: 424, endPoint y: 71, distance: 5.0
click b "3501424078"
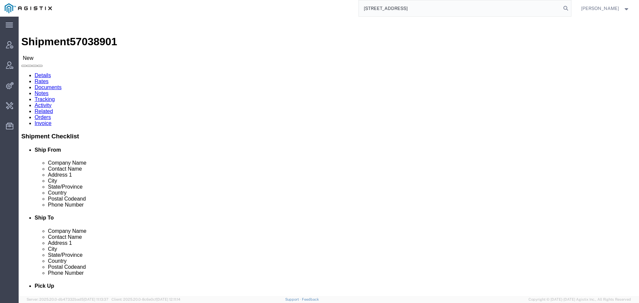
copy b "3501424078"
click at [435, 11] on input "[STREET_ADDRESS]" at bounding box center [460, 8] width 202 height 16
paste input "3501424078"
click at [449, 5] on input "3501424078" at bounding box center [460, 8] width 202 height 16
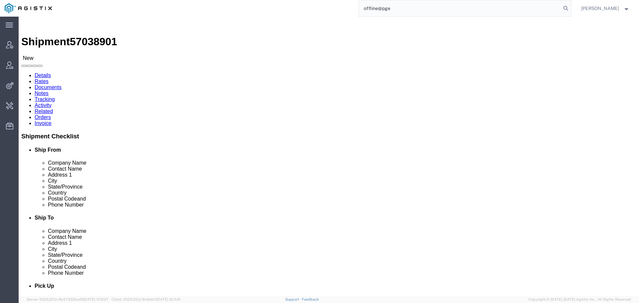
type input "offline@pge"
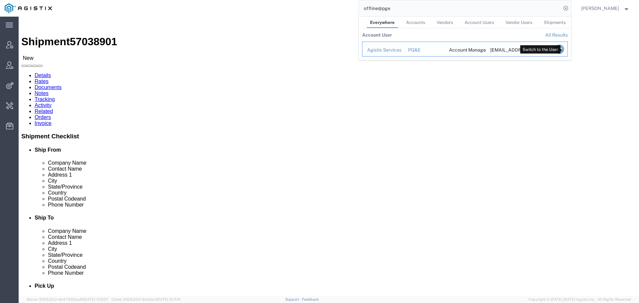
click at [562, 49] on icon "Search Results" at bounding box center [558, 49] width 9 height 9
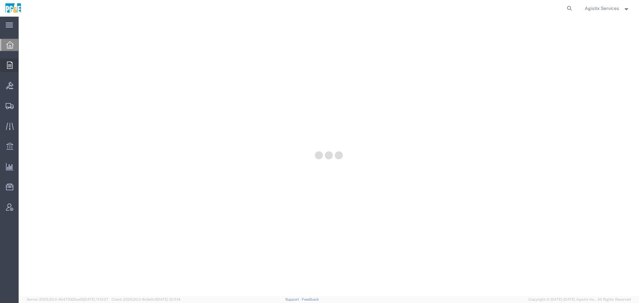
click at [11, 67] on icon at bounding box center [10, 65] width 6 height 7
click at [0, 0] on span "Order Manager" at bounding box center [0, 0] width 0 height 0
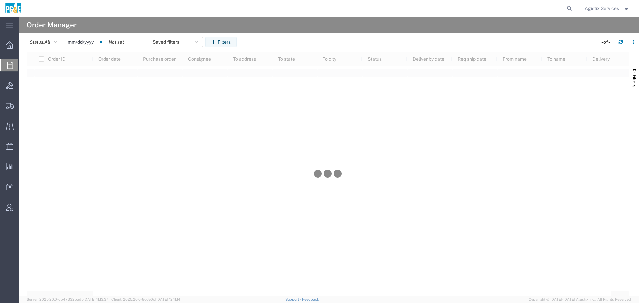
click at [102, 42] on icon at bounding box center [101, 42] width 2 height 2
click at [218, 38] on button "Filters" at bounding box center [220, 42] width 31 height 11
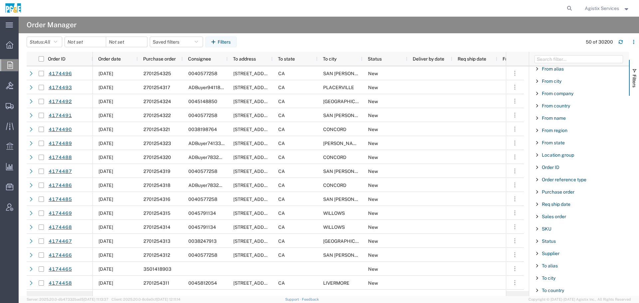
scroll to position [46, 0]
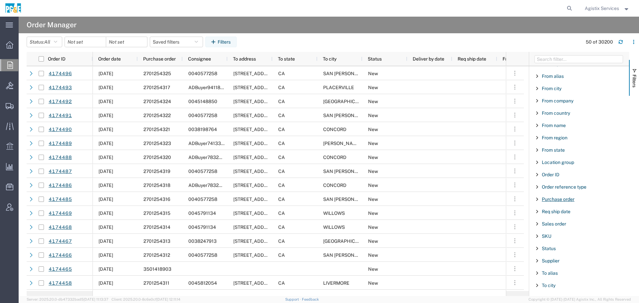
click at [573, 198] on span "Purchase order" at bounding box center [558, 199] width 33 height 5
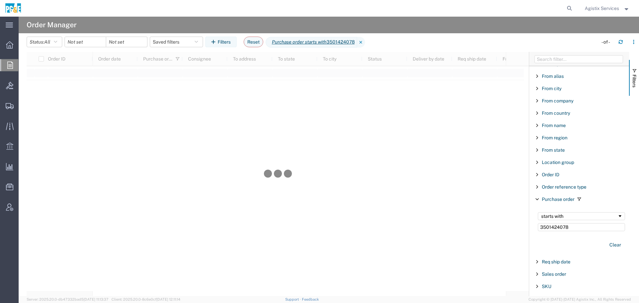
type input "3501424078"
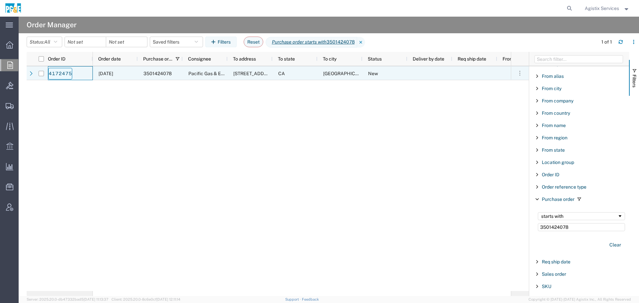
click at [55, 75] on link "4172475" at bounding box center [60, 74] width 24 height 12
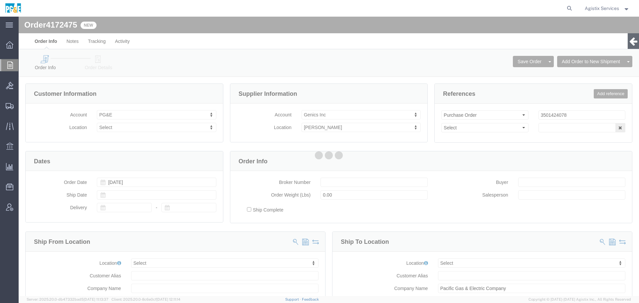
select select
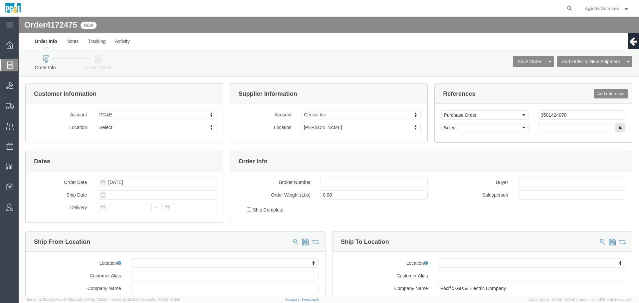
drag, startPoint x: 84, startPoint y: 43, endPoint x: 293, endPoint y: 91, distance: 214.5
click icon
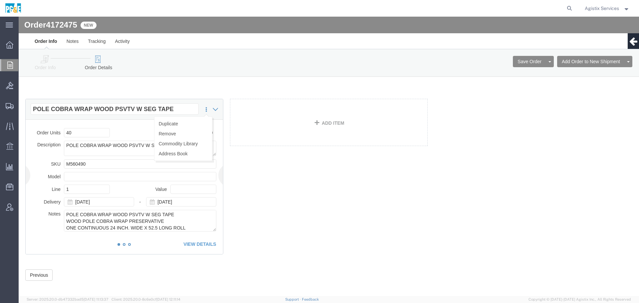
click icon
click link "Add Orders to Existing Shipment"
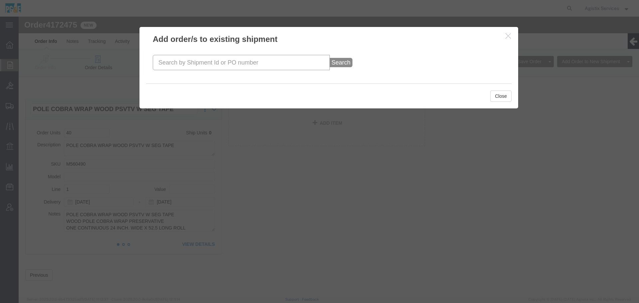
click input "text"
paste input "57038901"
type input "57038901"
click button "Search"
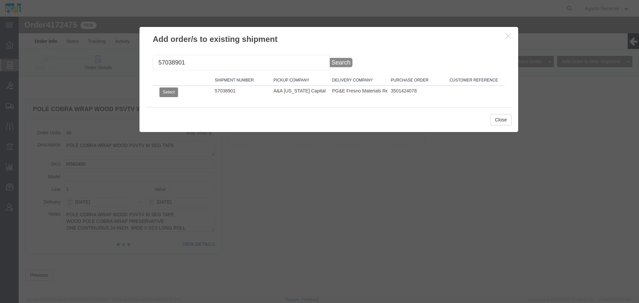
click button "Select"
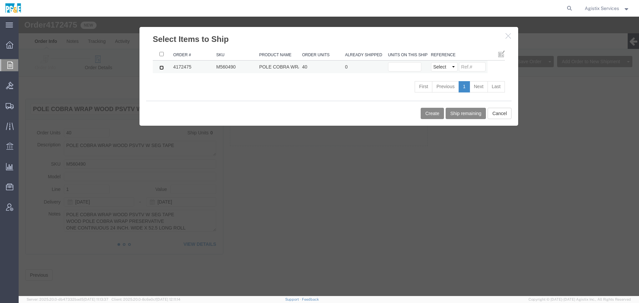
click input "checkbox"
checkbox input "true"
click button "Ship remaining"
type input "40"
click button "Create"
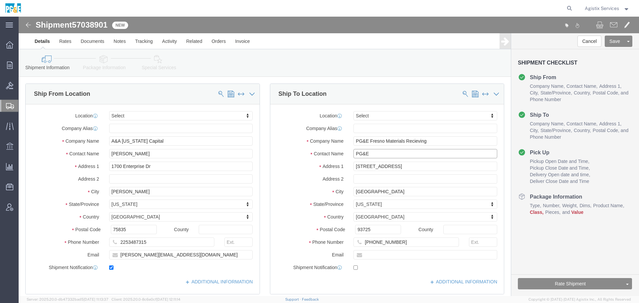
drag, startPoint x: 374, startPoint y: 154, endPoint x: 318, endPoint y: 137, distance: 58.3
click div "Contact Name PG&E"
type input "Receiving"
click link "Package Information"
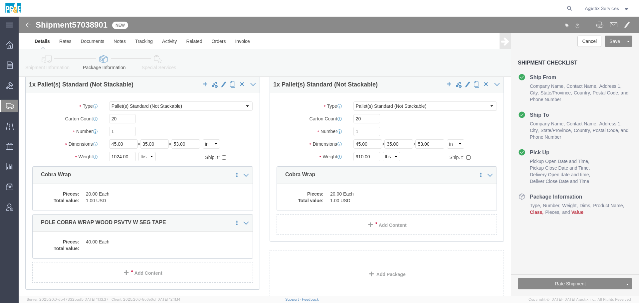
scroll to position [26, 0]
click dd "20.00 Each"
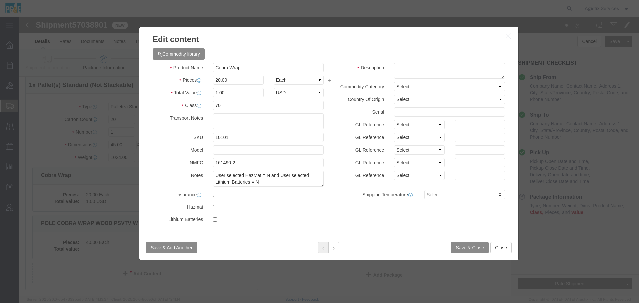
click div
click div "Edit content Commodity library Product Name Cobra Wrap Pieces 20.00 Select Bag …"
click button "Close"
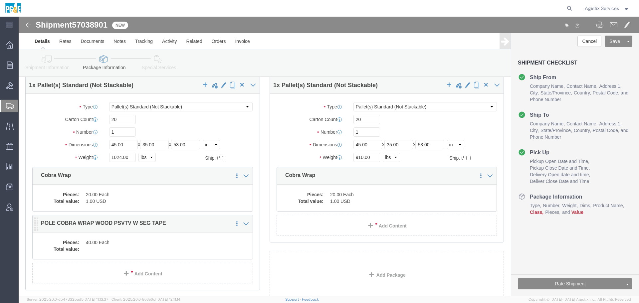
click dd
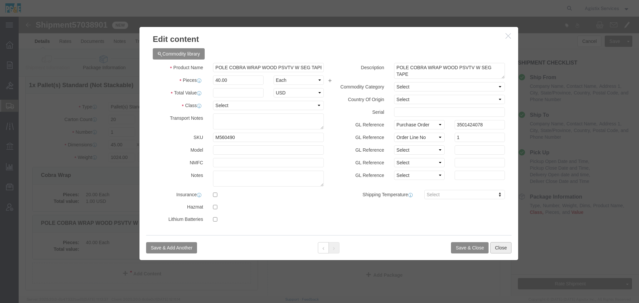
click button "Close"
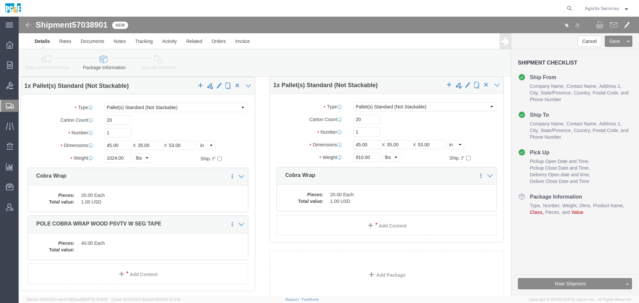
drag, startPoint x: 178, startPoint y: 204, endPoint x: 174, endPoint y: 205, distance: 4.0
click div "1 x Pallet(s) Standard (Not Stackable) Package Type Select Bulk Bundle(s) Cardb…"
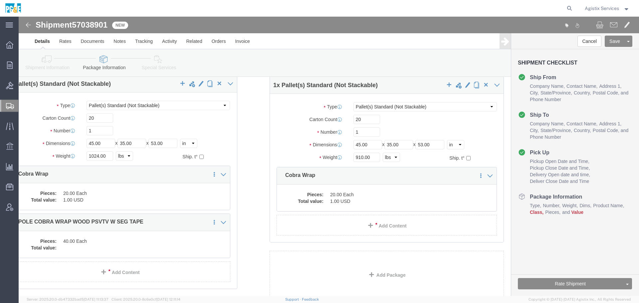
drag, startPoint x: 147, startPoint y: 207, endPoint x: 119, endPoint y: 206, distance: 28.3
click div "1 x Pallet(s) Standard (Not Stackable) Package Type Select Bulk Bundle(s) Cardb…"
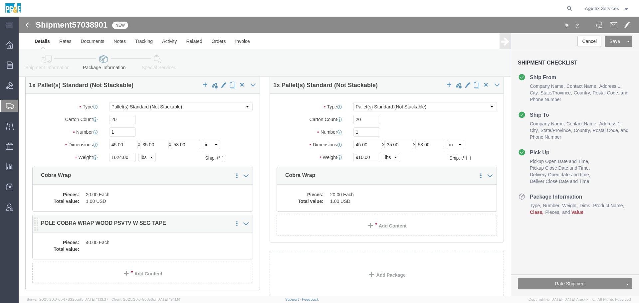
click p "POLE COBRA WRAP WOOD PSVTV W SEG TAPE"
click div "Pieces: 40.00 Each Total value:"
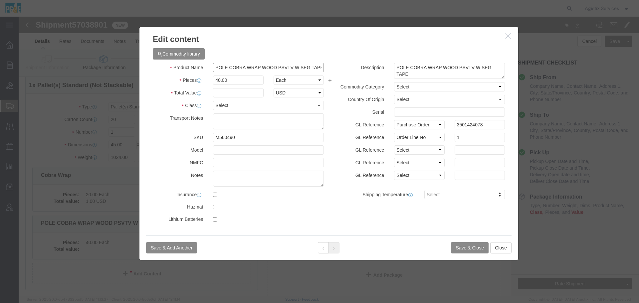
click input "POLE COBRA WRAP WOOD PSVTV W SEG TAPE"
click button "Close"
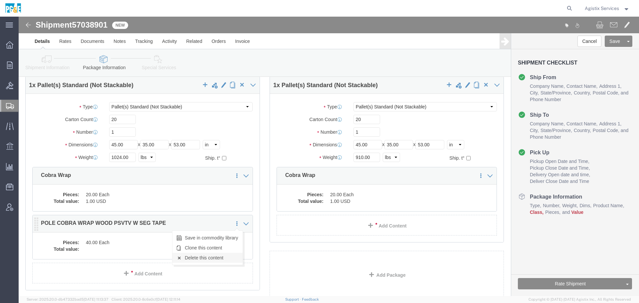
click link "Delete this content"
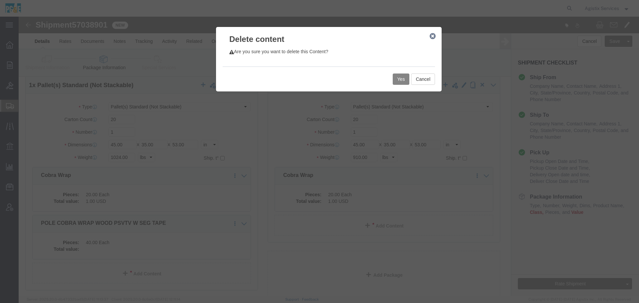
click button "Yes"
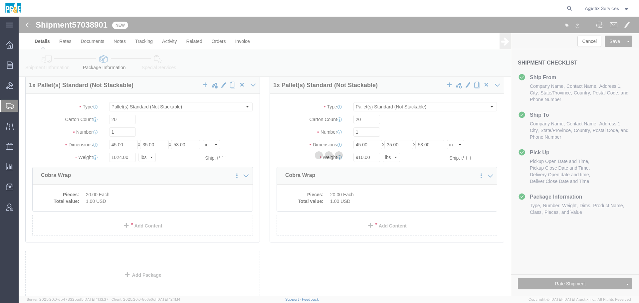
scroll to position [0, 0]
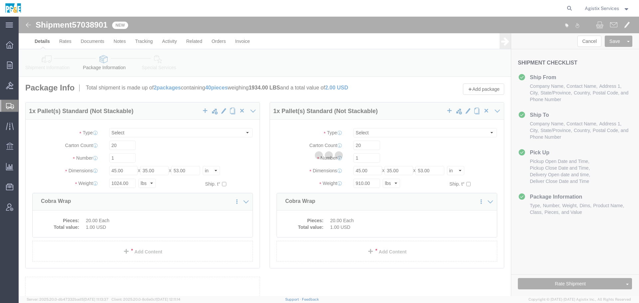
select select "PSNS"
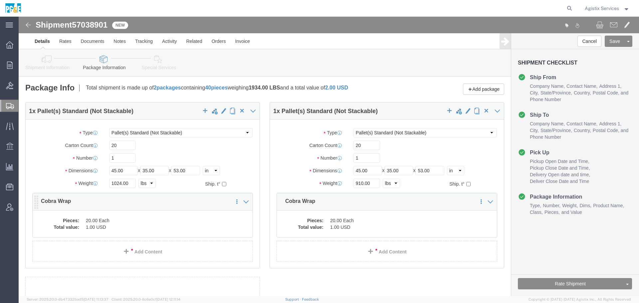
click dd "1.00 USD"
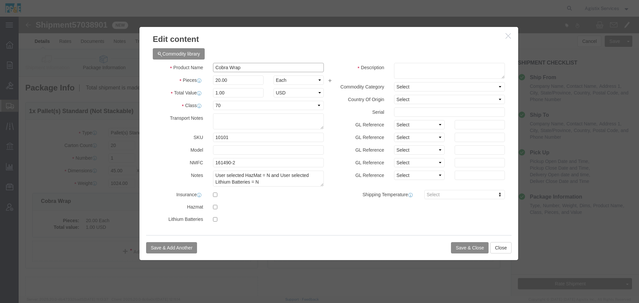
click input "Cobra Wrap"
paste input "POLE COBRA WRAP WOOD PSVTV W SEG TAPE"
type input "POLE COBRA WRAP WOOD PSVTV W SEG TAPE"
click textarea
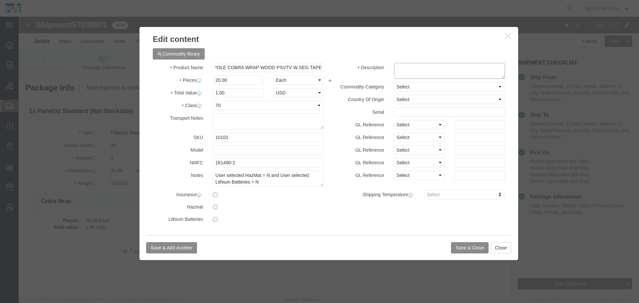
scroll to position [0, 0]
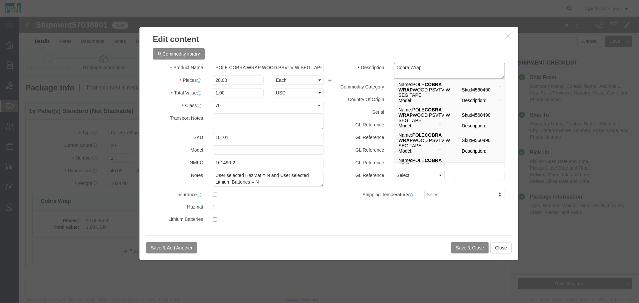
type textarea "Cobra Wrap"
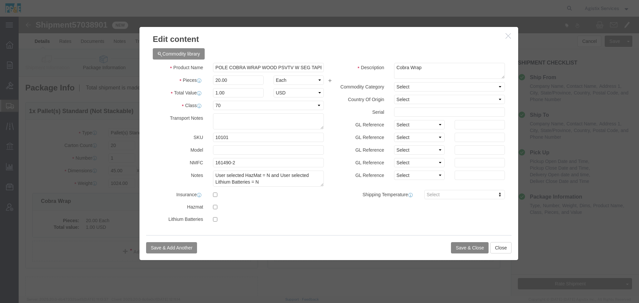
click button "Save & Close"
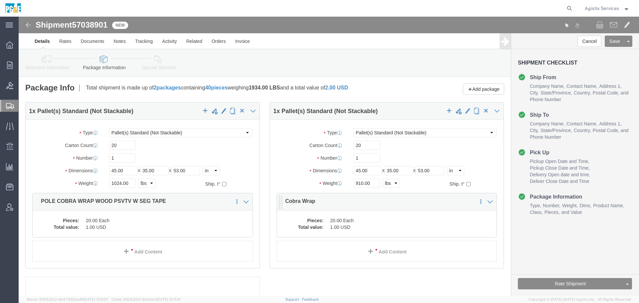
click dd "20.00 Each"
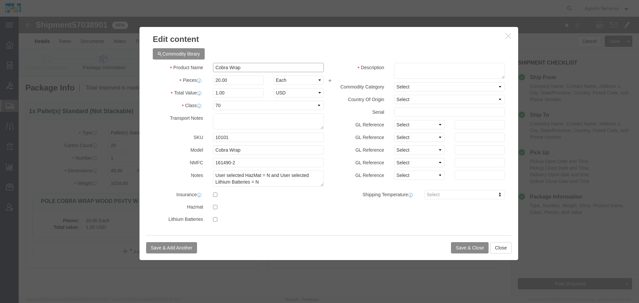
drag, startPoint x: 253, startPoint y: 55, endPoint x: 171, endPoint y: 55, distance: 81.5
click div "Product Name Cobra Wrap"
paste input "POLE COBRA WRAP WOOD PSVTV W SEG TAPE"
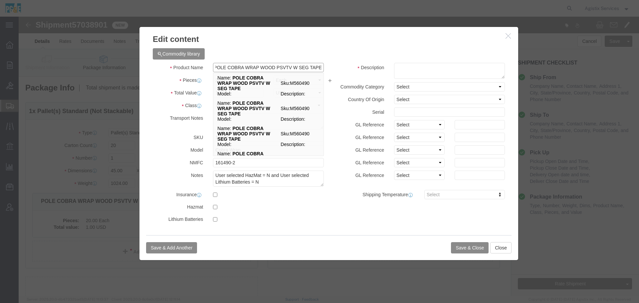
type input "POLE COBRA WRAP WOOD PSVTV W SEG TAPE"
click textarea
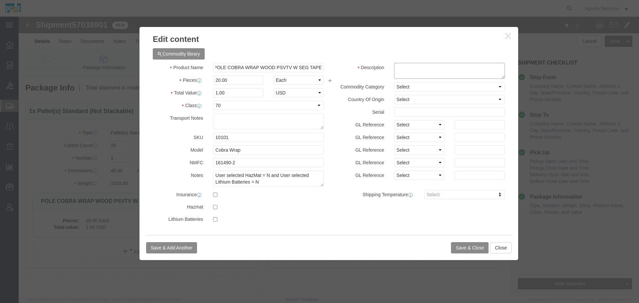
scroll to position [0, 0]
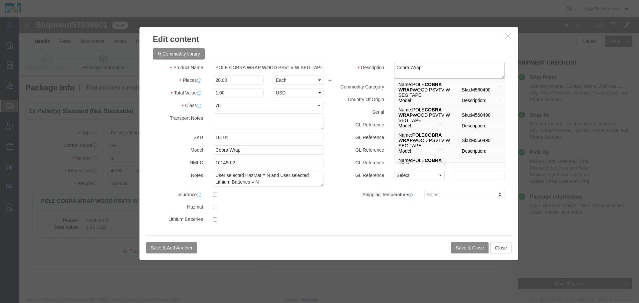
type textarea "Cobra Wrap"
click div "Save & Add Another Save & Close Close"
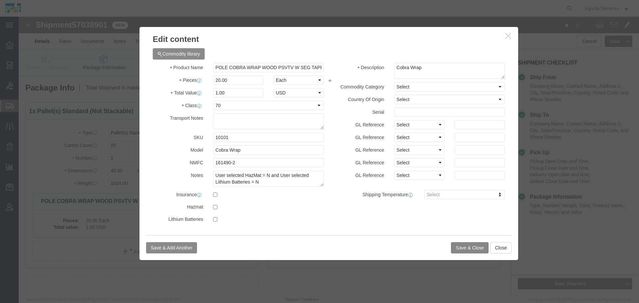
click button "Save & Close"
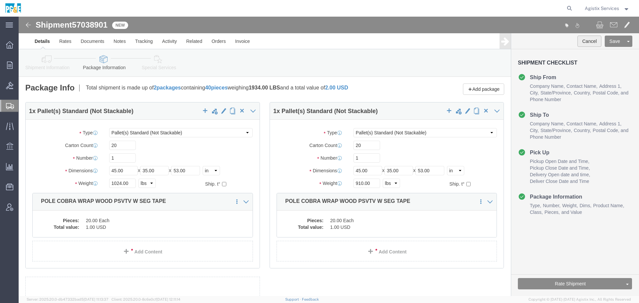
click button "Cancel"
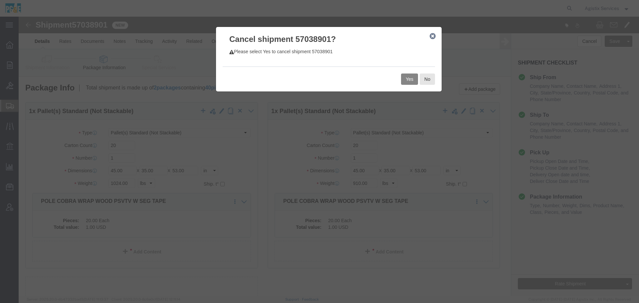
click button "Yes"
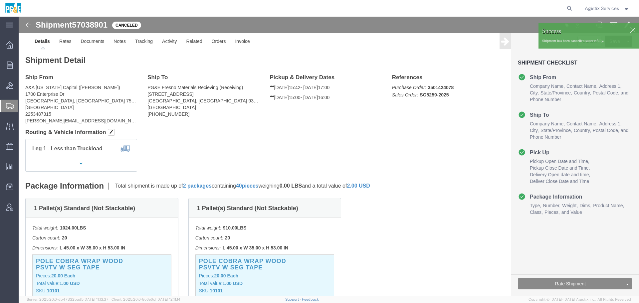
click p "Shipment has been cancelled successfully."
click div
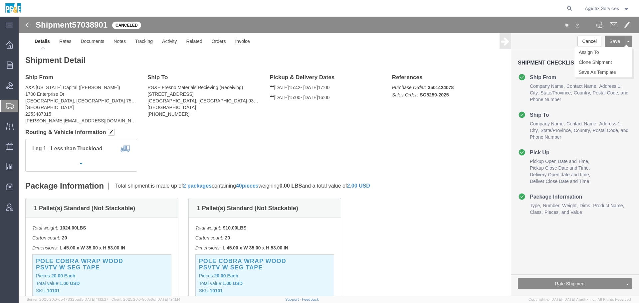
click button "Save"
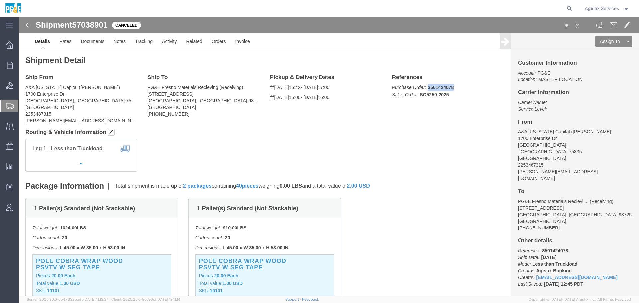
click p "Purchase Order: 3501424078 Sales Order: SO5259-2025"
click span "57038901"
copy span "57038901"
drag, startPoint x: 431, startPoint y: 69, endPoint x: 405, endPoint y: 73, distance: 26.3
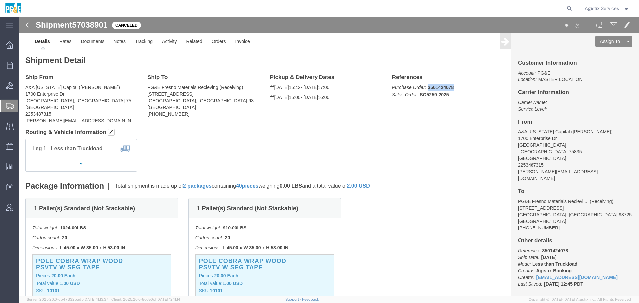
click span "Purchase Order: 3501424078"
drag, startPoint x: 438, startPoint y: 70, endPoint x: 433, endPoint y: 72, distance: 4.9
click p "Purchase Order: 3501424078 Sales Order: SO5259-2025"
copy b "3501424078"
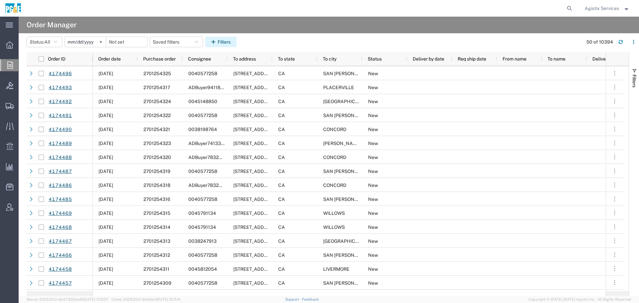
click at [229, 41] on button "Filters" at bounding box center [220, 42] width 31 height 11
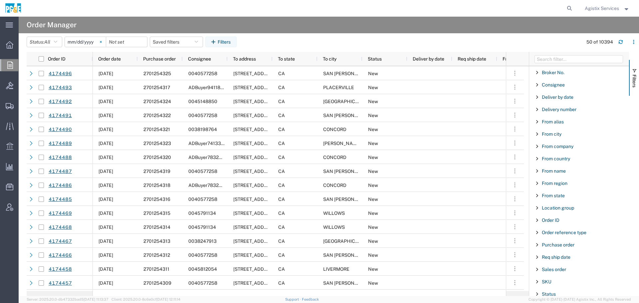
click at [103, 43] on svg-icon at bounding box center [101, 42] width 10 height 10
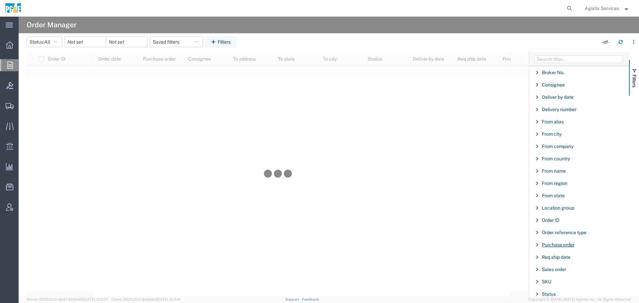
click at [567, 244] on span "Purchase order" at bounding box center [558, 244] width 33 height 5
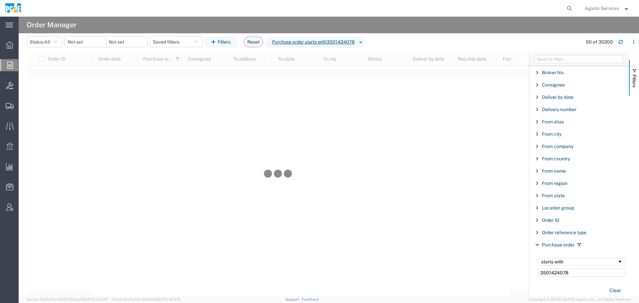
type input "3501424078"
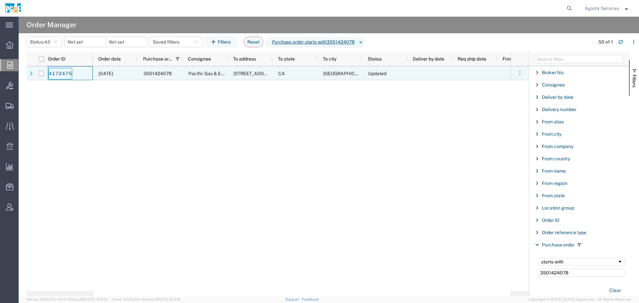
click at [68, 75] on link "4172475" at bounding box center [60, 74] width 24 height 12
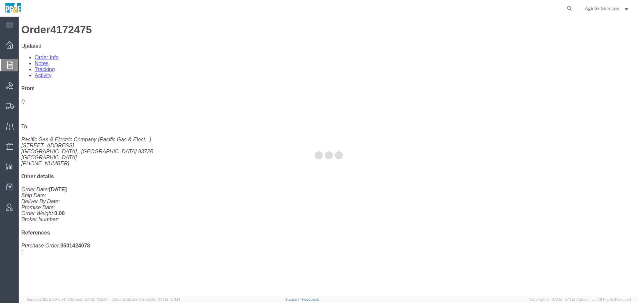
click at [98, 67] on div at bounding box center [329, 156] width 620 height 279
select select
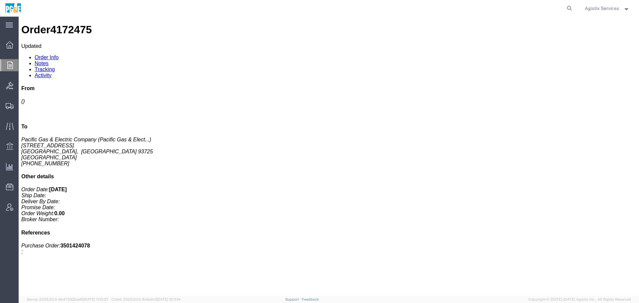
drag, startPoint x: 98, startPoint y: 67, endPoint x: 79, endPoint y: 50, distance: 25.0
click link "Order Details"
drag, startPoint x: 595, startPoint y: 57, endPoint x: 496, endPoint y: 5, distance: 111.8
click link "Add Orders to Existing Shipment"
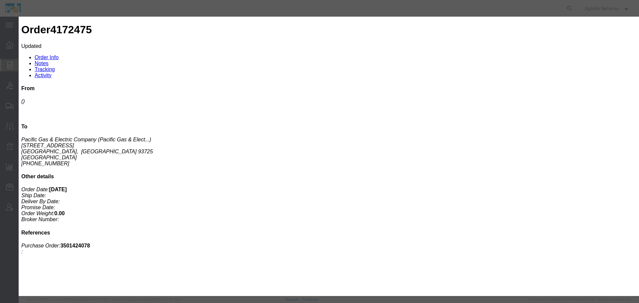
click div "Search"
click input "text"
paste input "57038901"
type input "57038901"
click span "Search"
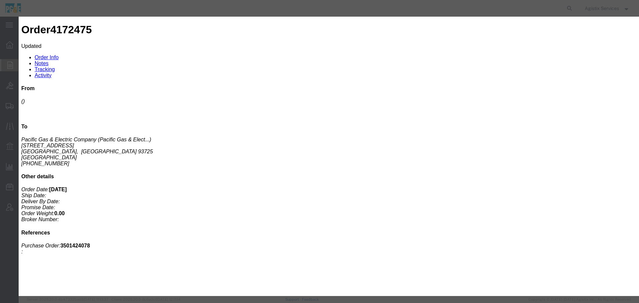
click button "Search"
click button "Select"
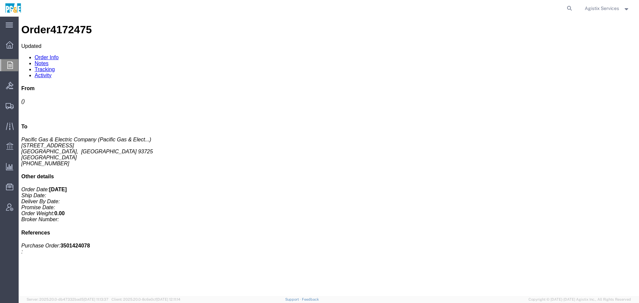
click td "Select Purchase Order Delivery Number"
click select "Select Purchase Order Delivery Number"
select select "PO"
click select "Select Purchase Order Delivery Number"
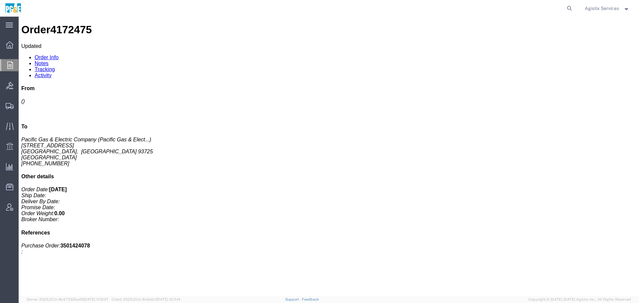
click input
paste input "57038901"
type input "57038901"
click input "text"
type input "40"
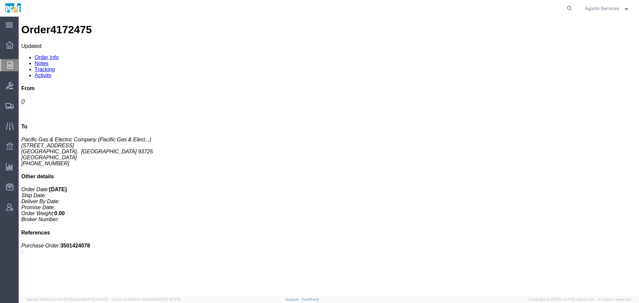
click button "Create"
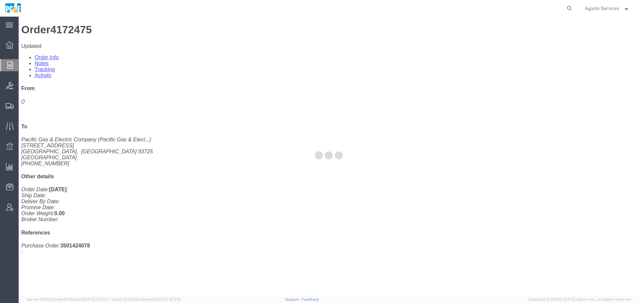
click at [166, 68] on div at bounding box center [329, 156] width 620 height 279
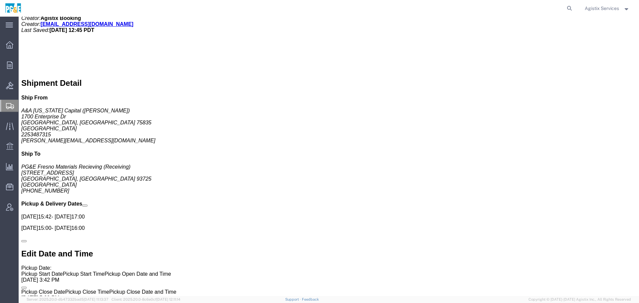
scroll to position [356, 0]
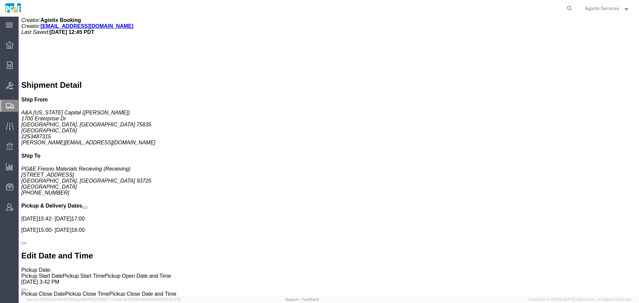
click link "Orders"
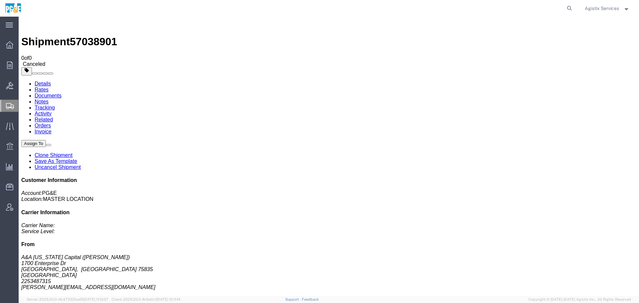
click at [53, 117] on link "Related" at bounding box center [44, 120] width 18 height 6
click at [568, 8] on icon at bounding box center [569, 8] width 9 height 9
paste input "57038901"
click at [438, 5] on input "57038901" at bounding box center [463, 8] width 202 height 16
paste input "3501424078"
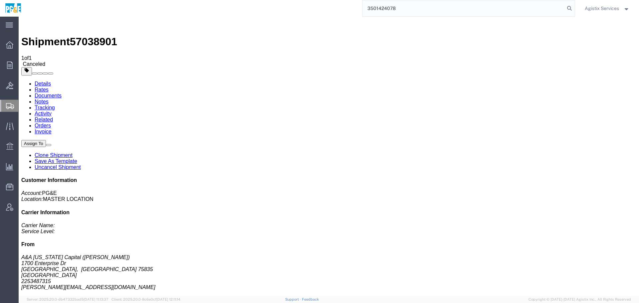
type input "3501424078"
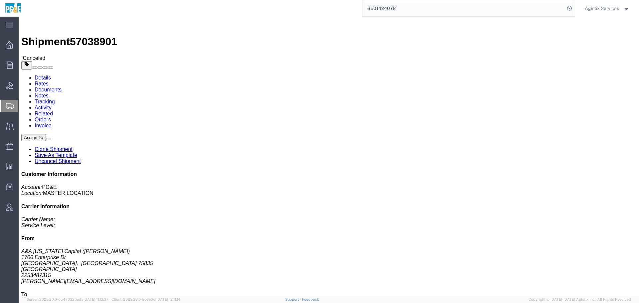
click link "Uncancel Shipment"
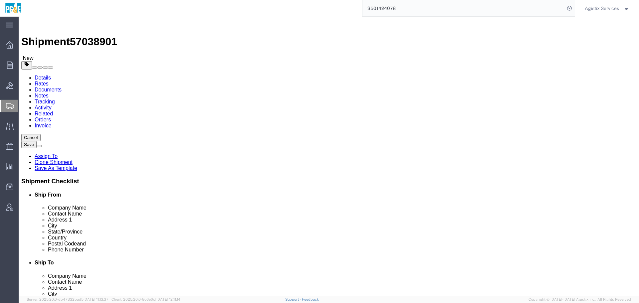
click icon
click link "Orders"
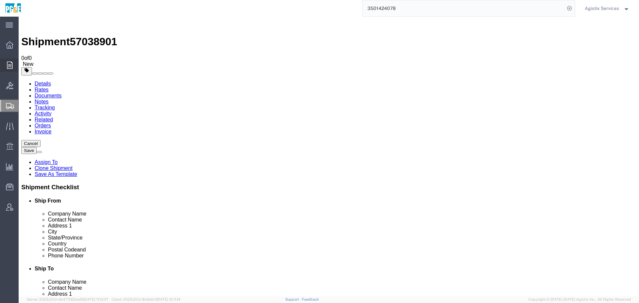
click at [2, 63] on div at bounding box center [9, 65] width 19 height 13
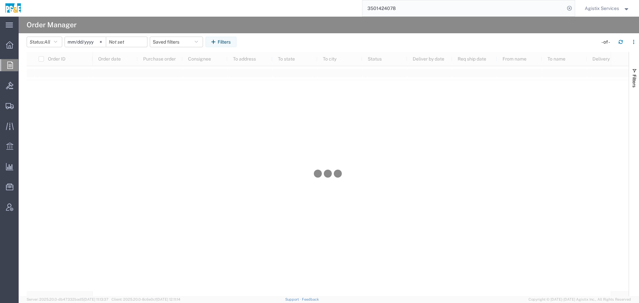
drag, startPoint x: 227, startPoint y: 39, endPoint x: 323, endPoint y: 49, distance: 96.3
click at [227, 39] on button "Filters" at bounding box center [220, 42] width 31 height 11
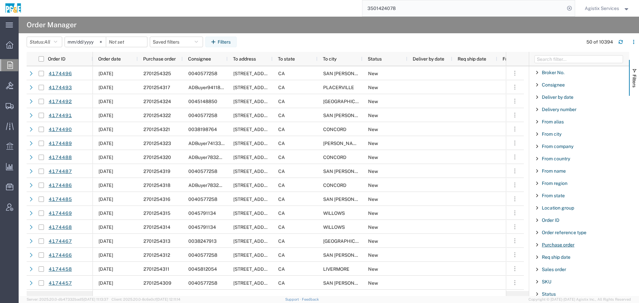
click at [552, 245] on span "Purchase order" at bounding box center [558, 244] width 33 height 5
type input "3501424078"
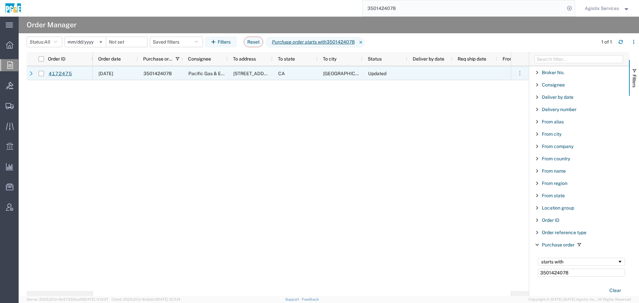
click at [63, 74] on link "4172475" at bounding box center [60, 74] width 24 height 12
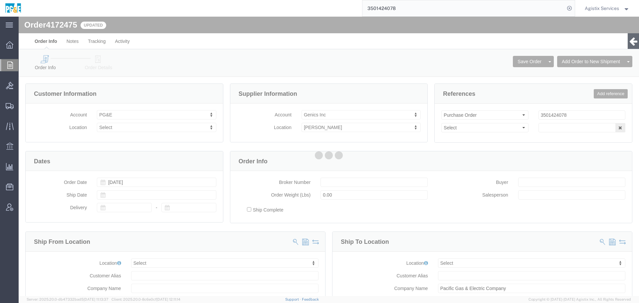
click at [98, 67] on div at bounding box center [329, 156] width 620 height 279
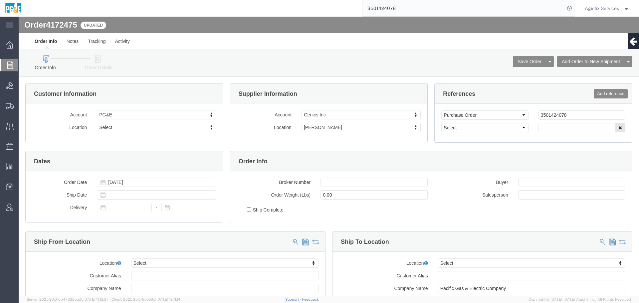
select select
click link "Add Orders to Existing Shipment"
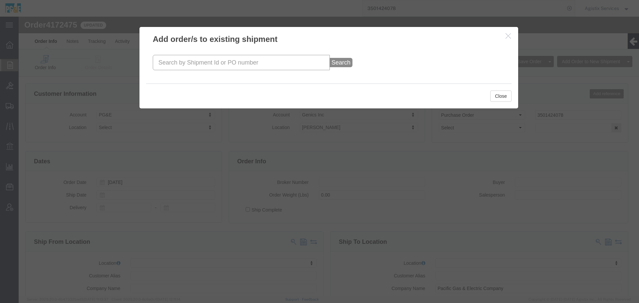
click input "text"
paste input "3501424078"
type input "3501424078"
click button "Search"
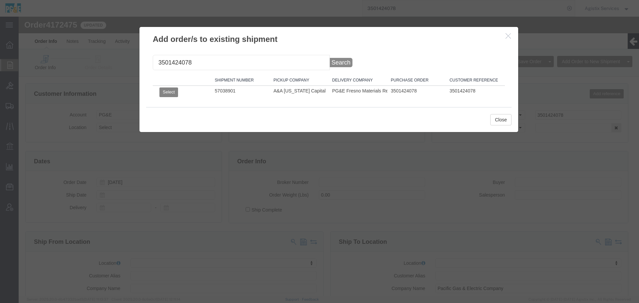
click button "Select"
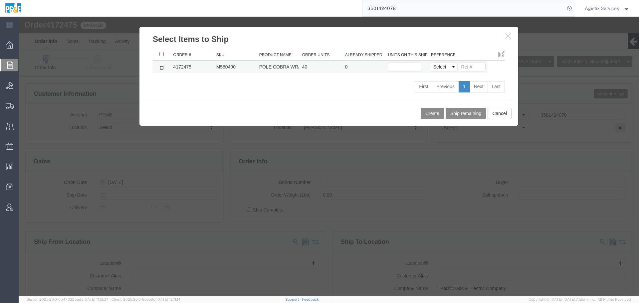
click input "checkbox"
checkbox input "true"
click input "text"
type input "40"
click input
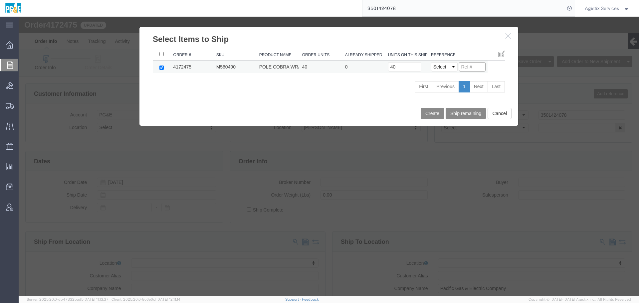
paste input "3501424078"
type input "3501424078"
click select "Select Purchase Order Delivery Number"
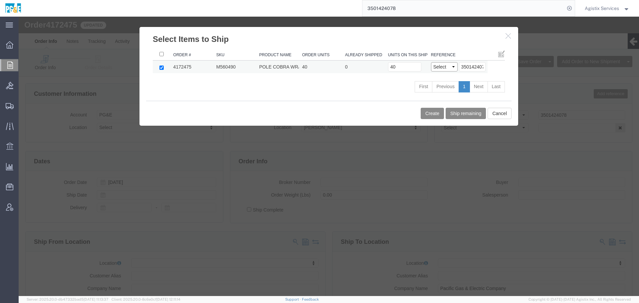
select select "PO"
click select "Select Purchase Order Delivery Number"
click button "Create"
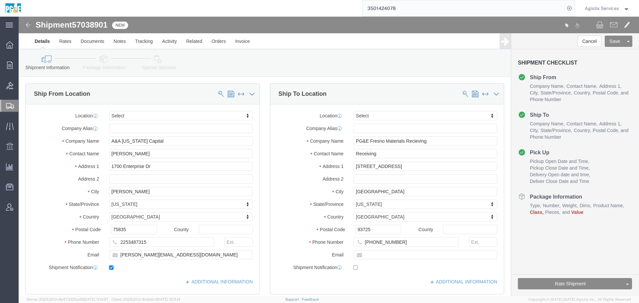
click div "Shipment Information Package Information Special Services Loading Routing"
click icon
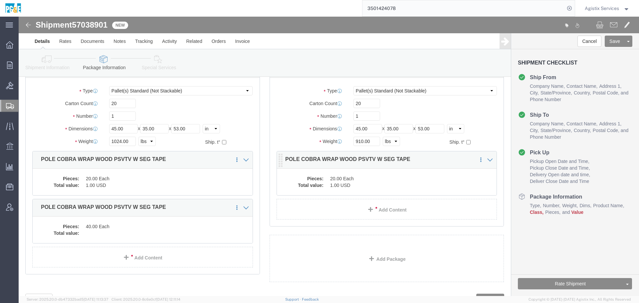
scroll to position [43, 0]
click dd "20.00 Each"
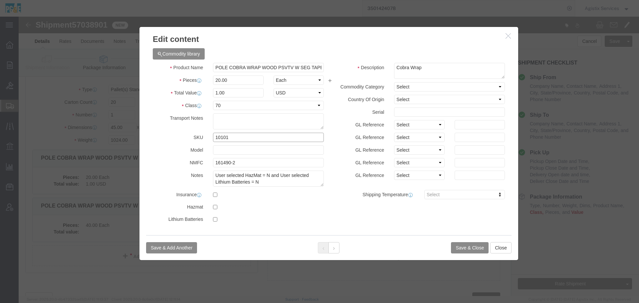
drag, startPoint x: 202, startPoint y: 121, endPoint x: 167, endPoint y: 121, distance: 34.3
click div "SKU 10101"
click button "Close"
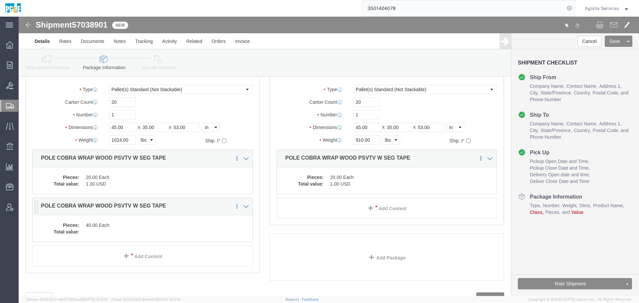
click dd "40.00 Each"
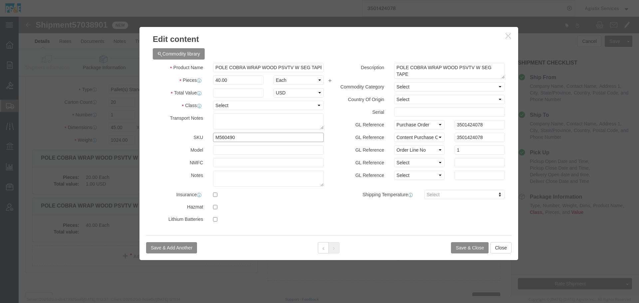
drag, startPoint x: 237, startPoint y: 121, endPoint x: 234, endPoint y: 125, distance: 5.1
click input "M560490"
click input "text"
paste input "10101"
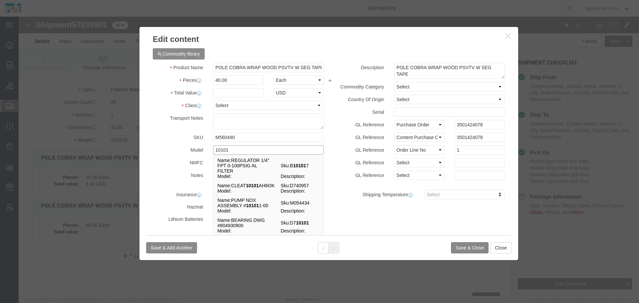
type input "10101"
click button "Save & Close"
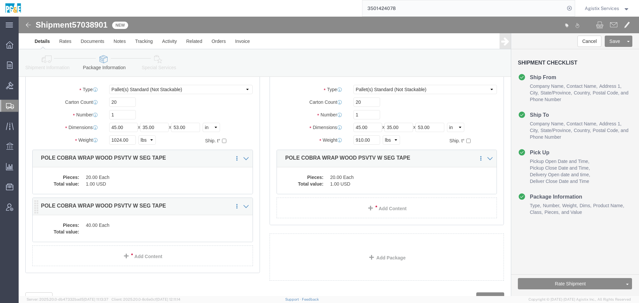
click div "Pieces: 40.00 Each Total value:"
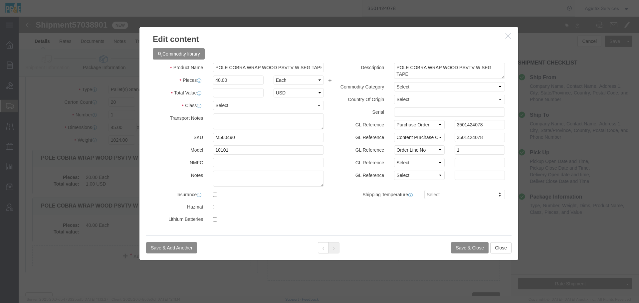
click div
click button "Save & Close"
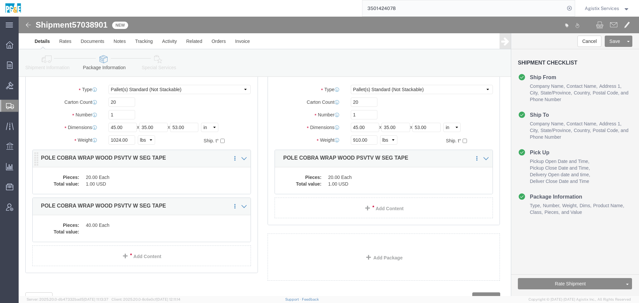
click dd "1.00 USD"
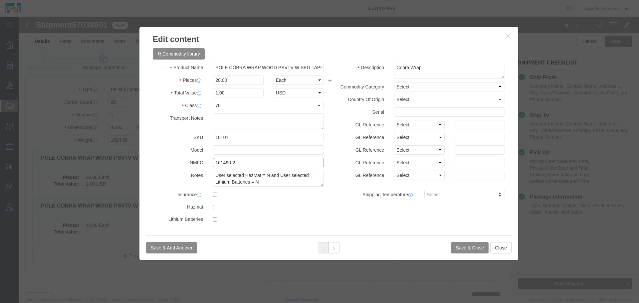
drag, startPoint x: 220, startPoint y: 145, endPoint x: 180, endPoint y: 148, distance: 40.0
click div "NMFC 161490-2"
click button "Save & Close"
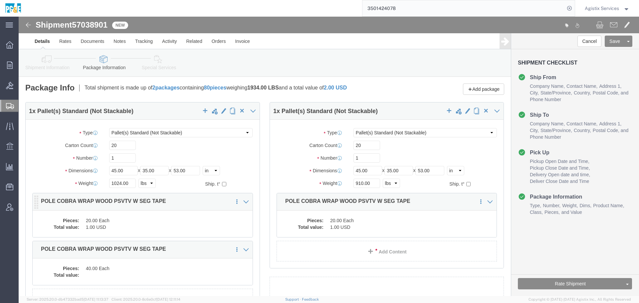
click dd "1.00 USD"
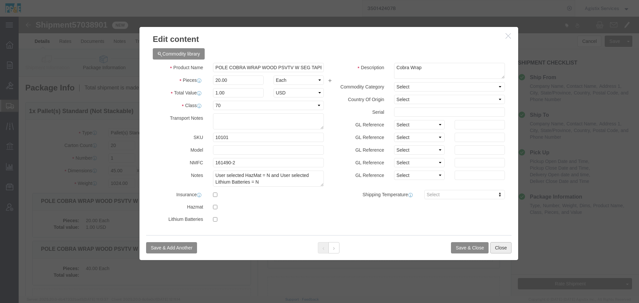
drag, startPoint x: 474, startPoint y: 224, endPoint x: 476, endPoint y: 229, distance: 5.7
click div "Save & Add Another Save & Close Close"
click button "Close"
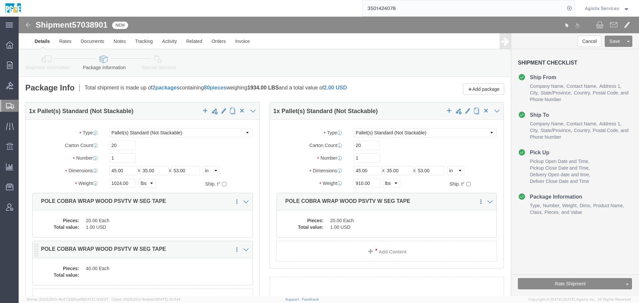
click div "Save in commodity library Clone this content Delete this content POLE COBRA WRA…"
click dd "40.00 Each"
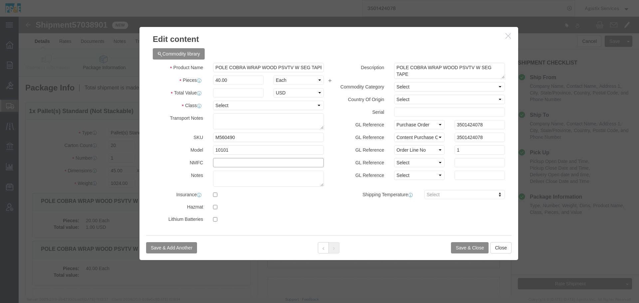
click input "text"
paste input "161490-2"
type input "161490-2"
click input "text"
type input "1"
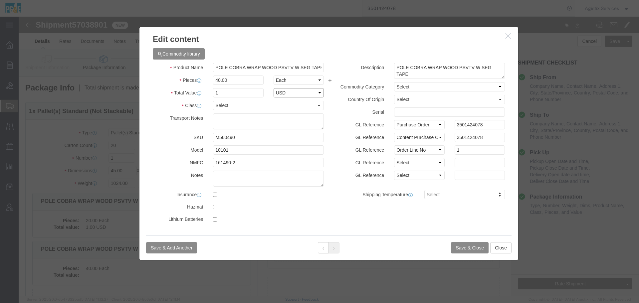
select select "USD"
click select "Select 50 55 60 65 70 85 92.5 100 125 175 250 300 400"
select select "70"
click select "Select 50 55 60 65 70 85 92.5 100 125 175 250 300 400"
drag, startPoint x: 217, startPoint y: 64, endPoint x: 177, endPoint y: 65, distance: 39.9
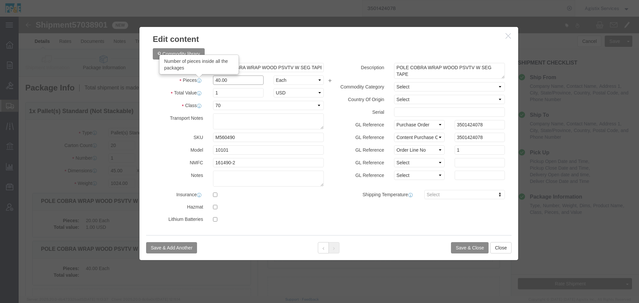
click div "Pieces Number of pieces inside all the packages 40.00 Select Bag Barrels 100Boa…"
type input "20"
click div "Product Name POLE COBRA WRAP WOOD PSVTV W SEG TAPE Pieces 20 Select Bag Barrels…"
drag, startPoint x: 194, startPoint y: 76, endPoint x: 179, endPoint y: 77, distance: 14.7
click div "Total Value Total value of all the pieces 0.5 Select ADP AED AFN ALL AMD AOA AR…"
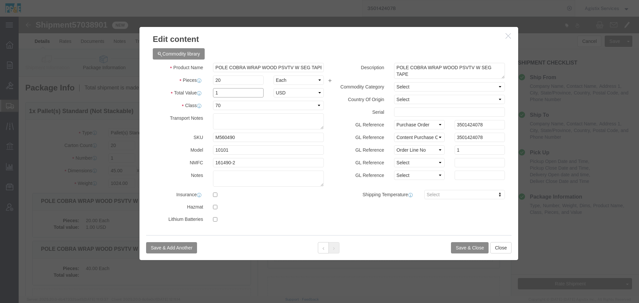
type input "1"
click button "Save & Close"
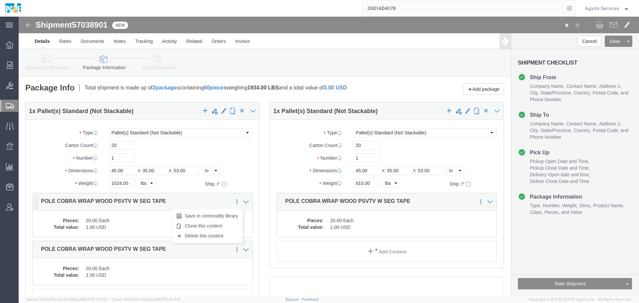
click icon
click link "Delete this content"
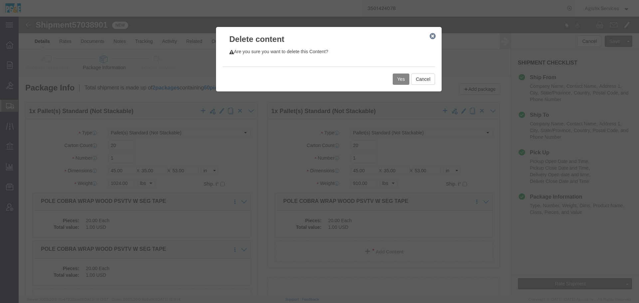
click button "Yes"
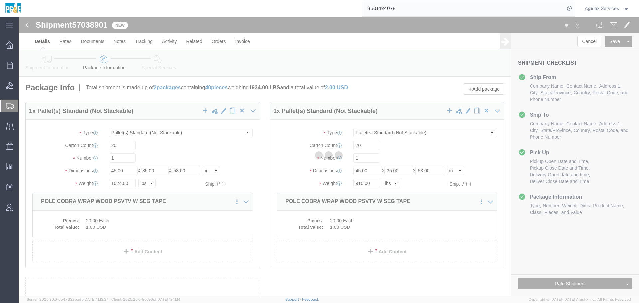
select select "PSNS"
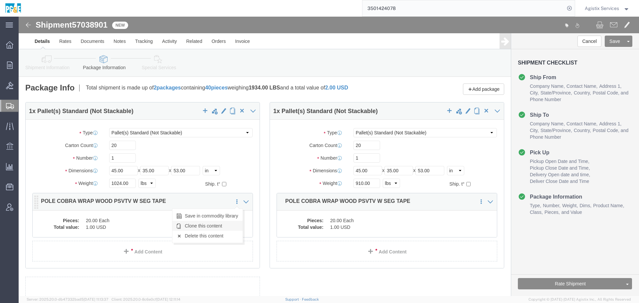
click link "Clone this content"
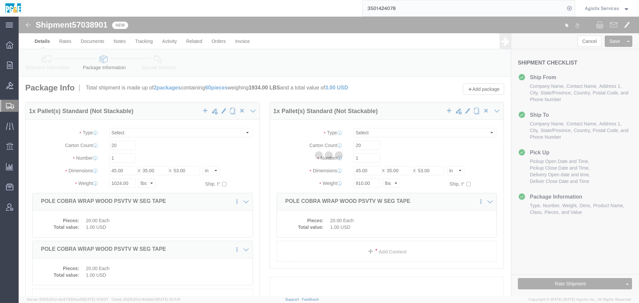
select select "PSNS"
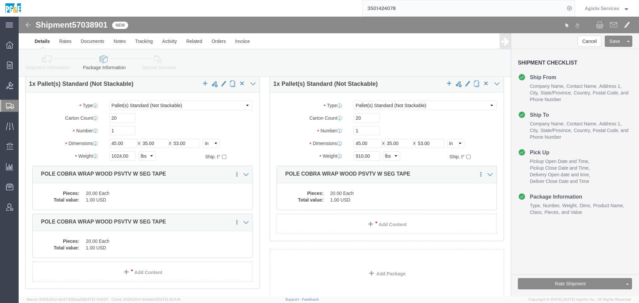
scroll to position [28, 0]
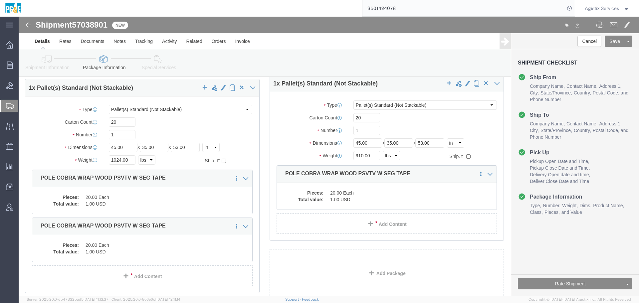
drag, startPoint x: 190, startPoint y: 224, endPoint x: 189, endPoint y: 228, distance: 4.4
click div "1 x Pallet(s) Standard (Not Stackable) Package Type Select Bulk Bundle(s) Cardb…"
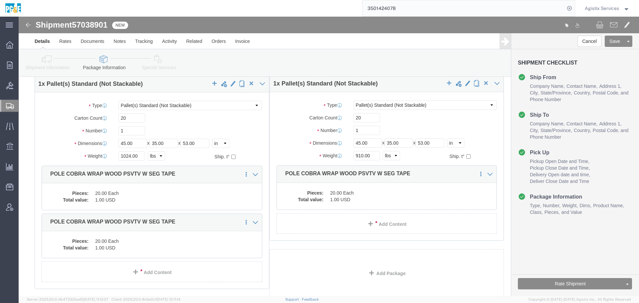
drag, startPoint x: 155, startPoint y: 203, endPoint x: 164, endPoint y: 203, distance: 9.3
click div "1 x Pallet(s) Standard (Not Stackable) Package Type Select Bulk Bundle(s) Cardb…"
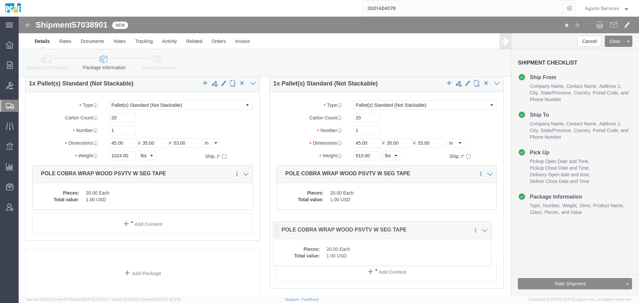
drag, startPoint x: 17, startPoint y: 206, endPoint x: 258, endPoint y: 213, distance: 241.3
click icon
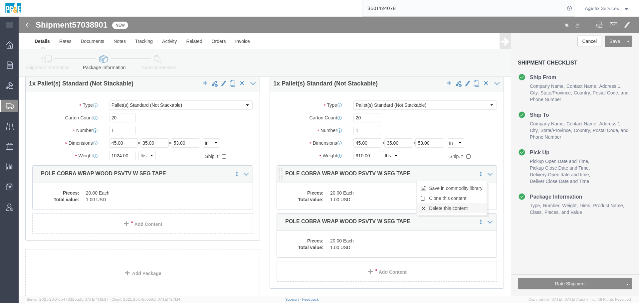
click link "Delete this content"
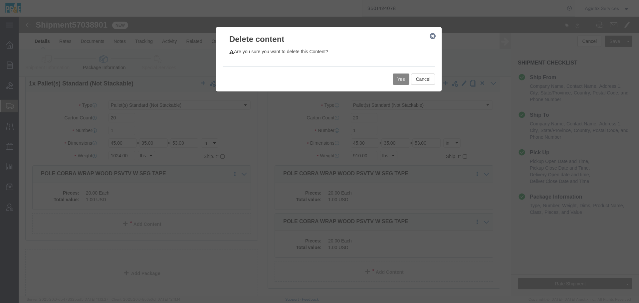
click button "Yes"
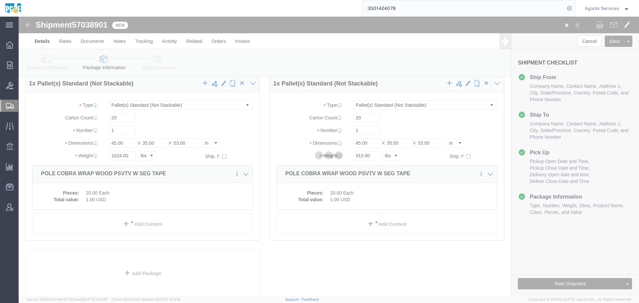
scroll to position [0, 0]
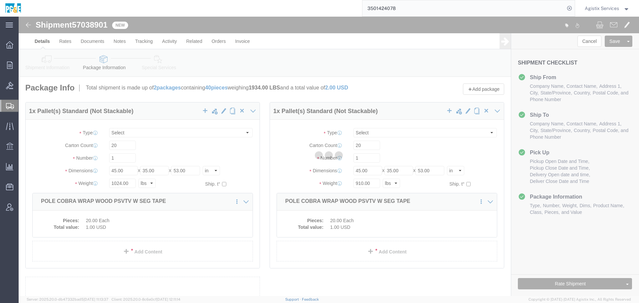
select select "PSNS"
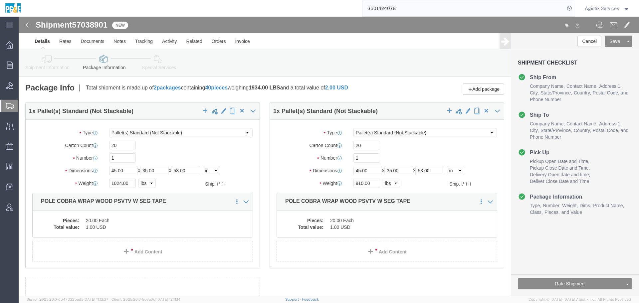
scroll to position [0, 0]
click link "Special Services"
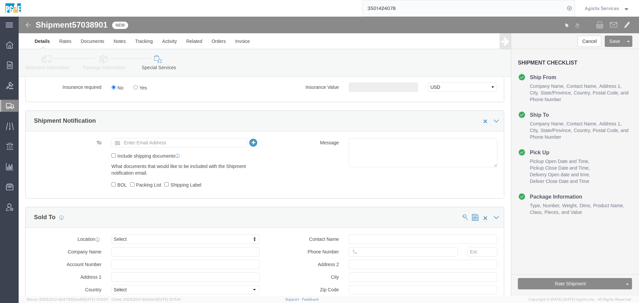
scroll to position [428, 0]
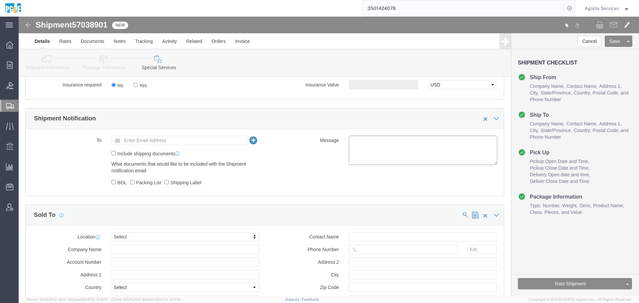
click textarea
paste textarea "Shipment #XXXXXXX has been booked. Once confirmed by the carrier, the BOL will …"
click textarea "Shipment #XXXXXXX has been booked. Once confirmed by the carrier, the BOL will …"
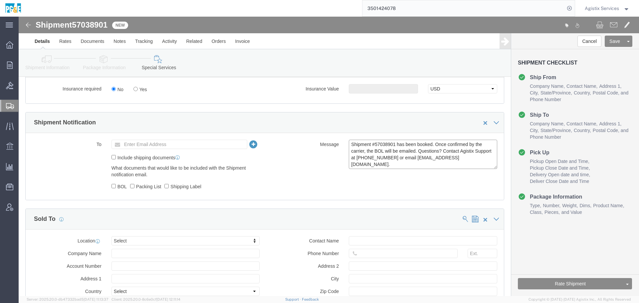
scroll to position [420, 0]
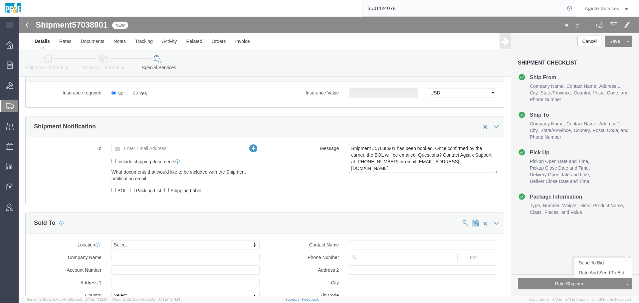
type textarea "Shipment #57038901 has been booked. Once confirmed by the carrier, the BOL will…"
click button "Rate Shipment"
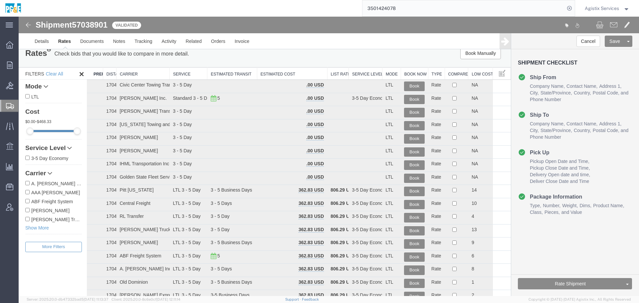
scroll to position [0, 0]
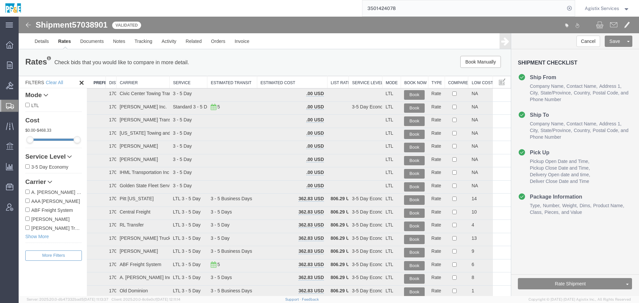
drag, startPoint x: 103, startPoint y: 83, endPoint x: 117, endPoint y: 83, distance: 13.6
click at [117, 76] on div at bounding box center [297, 76] width 420 height 0
drag, startPoint x: 117, startPoint y: 83, endPoint x: 134, endPoint y: 84, distance: 17.3
click at [134, 84] on div "Search: Preferred Carrier Distance Carrier Service Estimated Transit Estimated …" at bounding box center [299, 240] width 424 height 328
drag, startPoint x: 149, startPoint y: 83, endPoint x: 142, endPoint y: 83, distance: 7.0
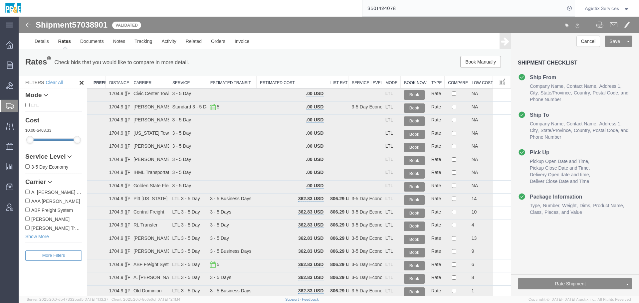
click at [142, 83] on th "Carrier" at bounding box center [149, 82] width 39 height 12
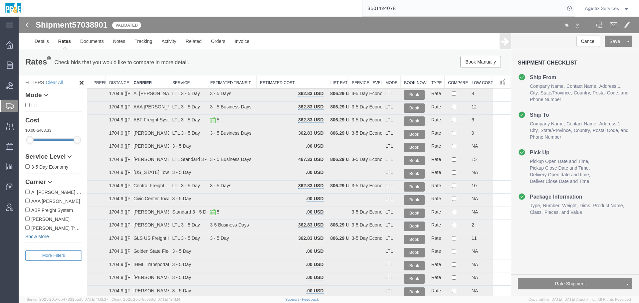
click at [39, 238] on link "Show More" at bounding box center [53, 236] width 57 height 7
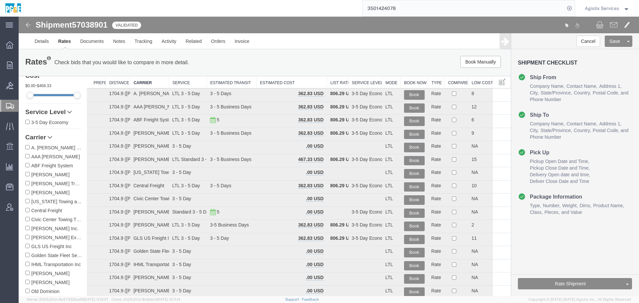
scroll to position [59, 0]
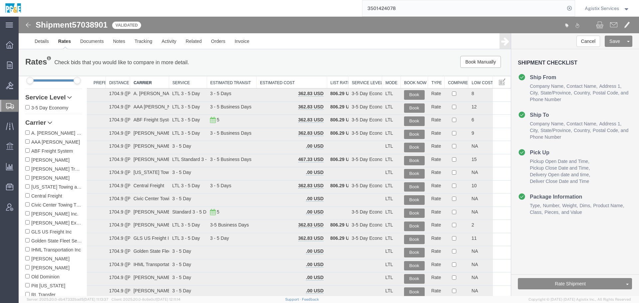
click at [54, 177] on label "[PERSON_NAME]" at bounding box center [53, 177] width 57 height 7
click at [30, 177] on input "[PERSON_NAME]" at bounding box center [27, 177] width 4 height 4
checkbox input "true"
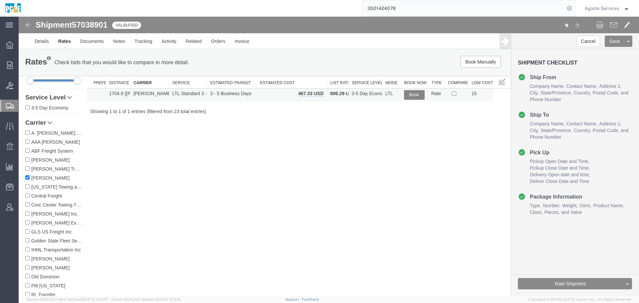
click at [411, 96] on button "Book" at bounding box center [414, 95] width 21 height 10
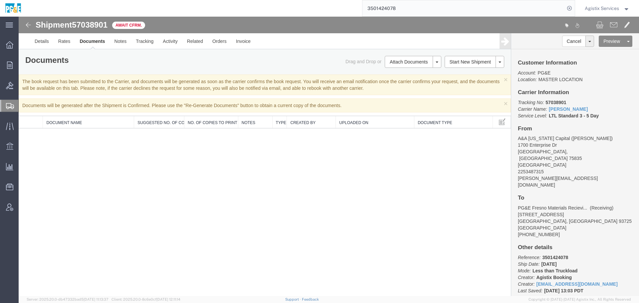
click at [609, 9] on span "Agistix Services" at bounding box center [602, 8] width 34 height 7
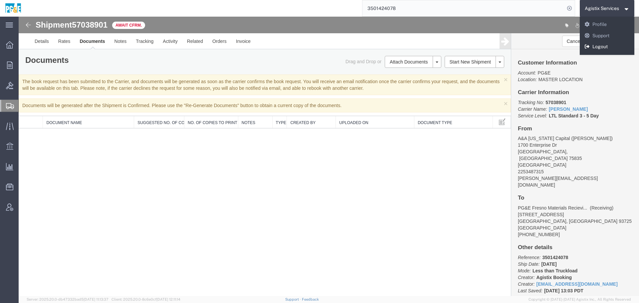
click at [615, 45] on link "Logout" at bounding box center [607, 46] width 55 height 11
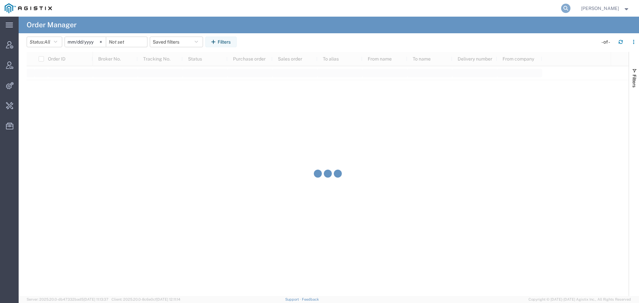
click at [570, 8] on icon at bounding box center [565, 8] width 9 height 9
paste input "57039151"
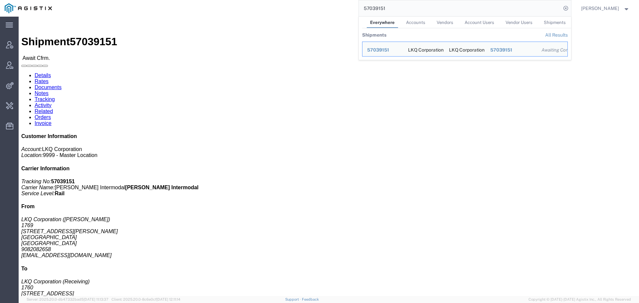
click link "Activity"
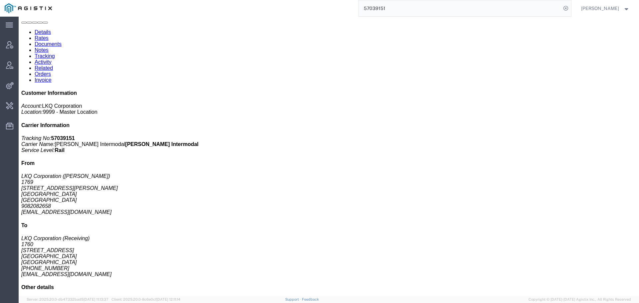
scroll to position [82, 0]
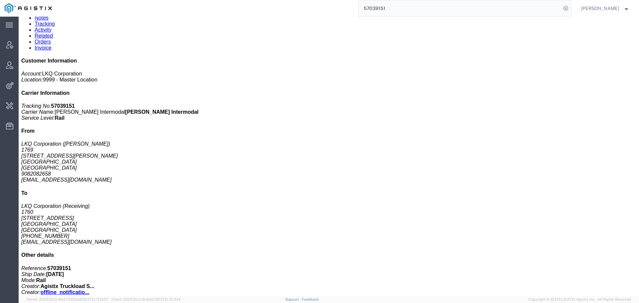
click at [538, 12] on input "57039151" at bounding box center [460, 8] width 202 height 16
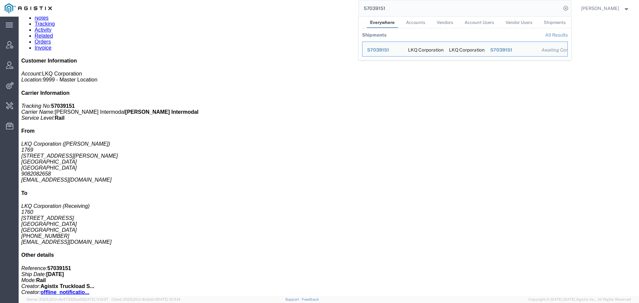
paste input "329"
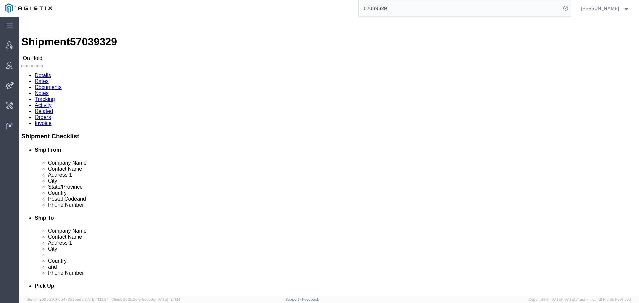
click link "Activity"
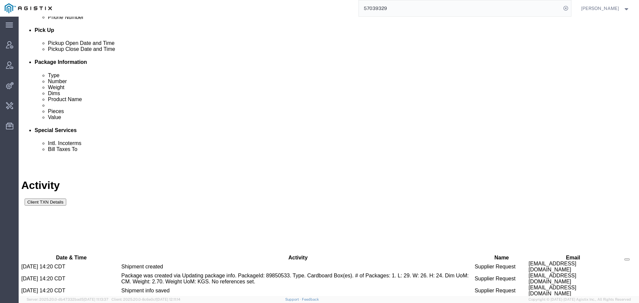
scroll to position [294, 0]
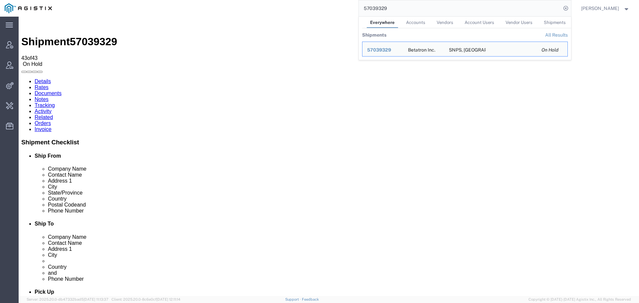
click at [469, 12] on input "57039329" at bounding box center [460, 8] width 202 height 16
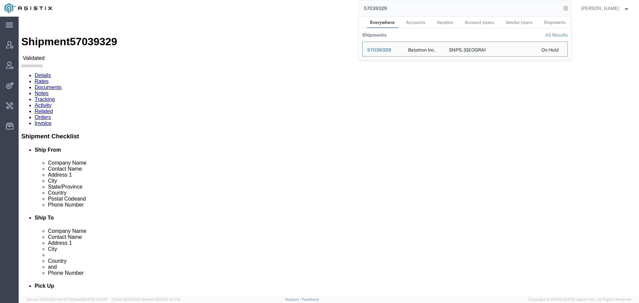
click at [526, 14] on input "57039329" at bounding box center [460, 8] width 202 height 16
click at [391, 51] on span "57039329" at bounding box center [379, 49] width 24 height 5
drag, startPoint x: 395, startPoint y: 8, endPoint x: 326, endPoint y: 2, distance: 69.2
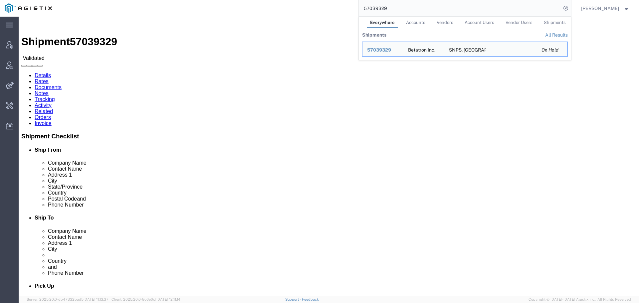
click at [204, 14] on div "57039329 Everywhere Accounts Vendors Account Users Vendor Users Shipments Shipm…" at bounding box center [314, 8] width 514 height 17
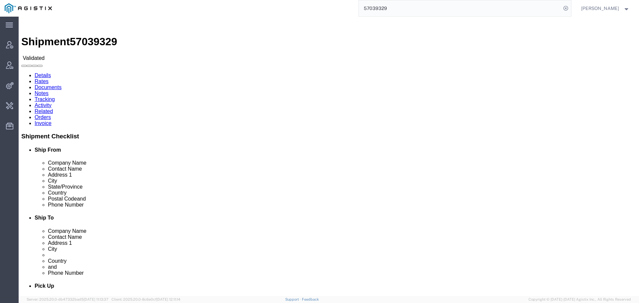
click at [525, 11] on input "57039329" at bounding box center [460, 8] width 202 height 16
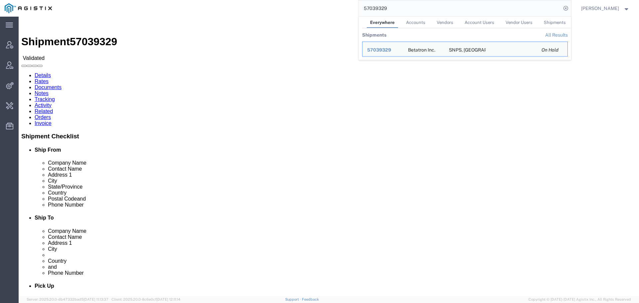
paste input "6554"
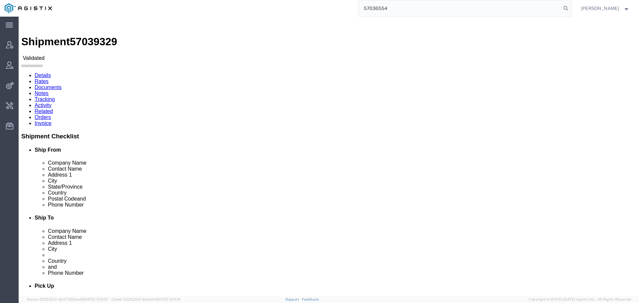
type input "57036554"
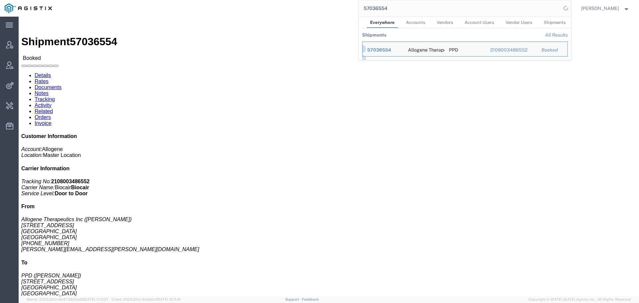
click div "Shipment Detail Ship From Allogene Therapeutics Inc (Joseph Walsh) 7400 Gateway…"
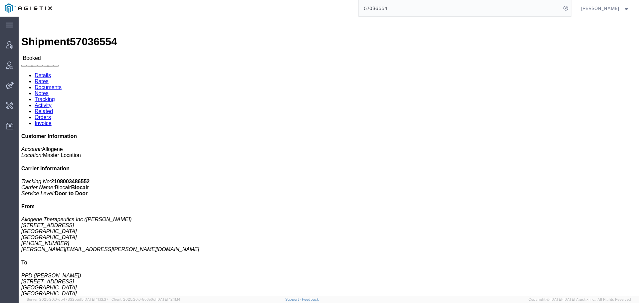
click at [390, 16] on input "57036554" at bounding box center [460, 8] width 202 height 16
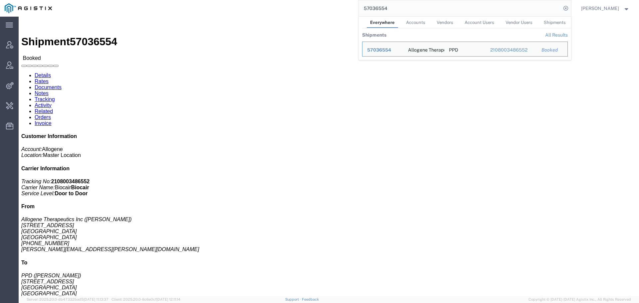
click div "Leg 1 - Air"
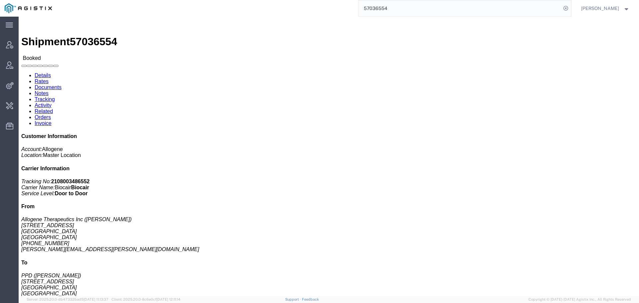
click link "Activity"
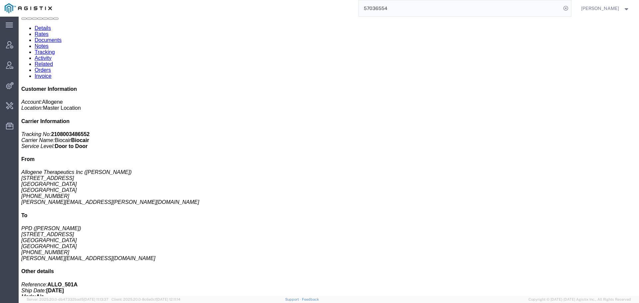
scroll to position [88, 0]
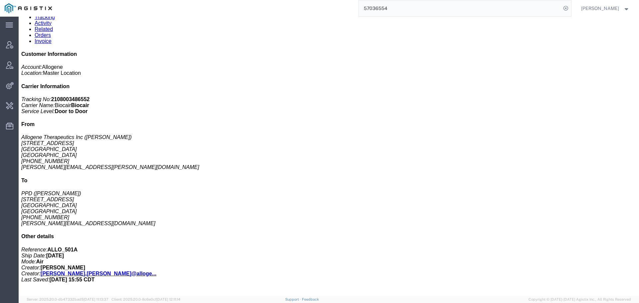
click at [62, 8] on link "Documents" at bounding box center [48, 5] width 27 height 6
